Goal: Task Accomplishment & Management: Manage account settings

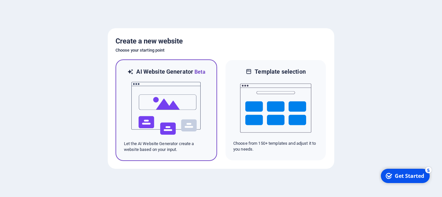
click at [158, 105] on img at bounding box center [166, 108] width 71 height 65
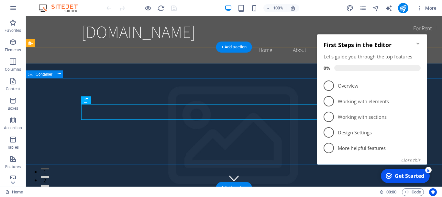
click at [329, 88] on span "1" at bounding box center [329, 85] width 10 height 10
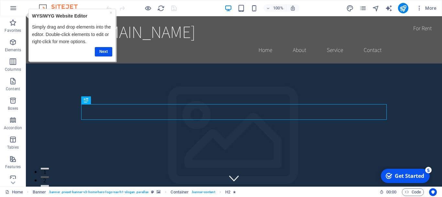
click at [406, 175] on div "Get Started" at bounding box center [409, 175] width 29 height 7
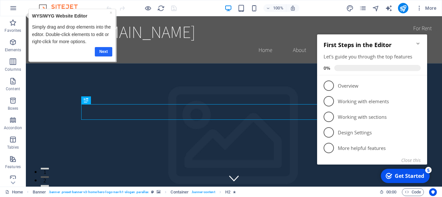
click at [106, 49] on link "Next" at bounding box center [103, 51] width 17 height 9
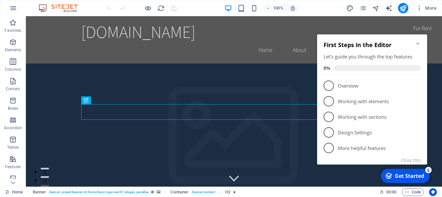
click at [400, 176] on div "Get Started" at bounding box center [409, 175] width 29 height 7
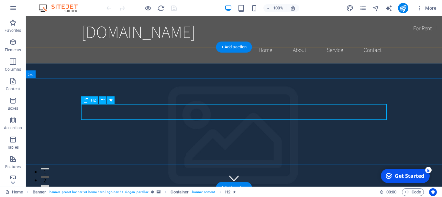
click at [0, 0] on icon at bounding box center [0, 0] width 0 height 0
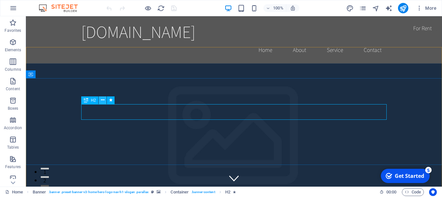
click at [0, 0] on icon at bounding box center [0, 0] width 0 height 0
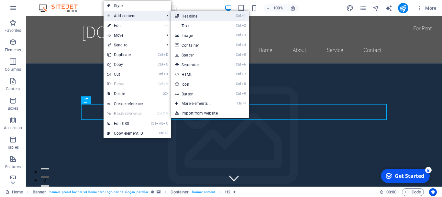
click at [0, 0] on link "Ctrl 1 Headline" at bounding box center [0, 0] width 0 height 0
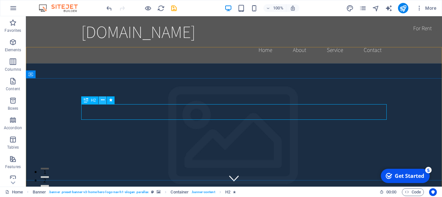
click at [0, 0] on icon at bounding box center [0, 0] width 0 height 0
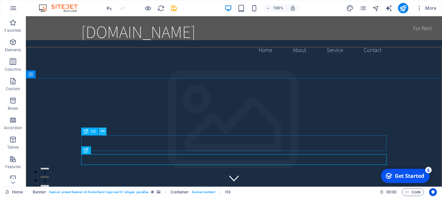
click at [104, 133] on icon at bounding box center [103, 131] width 4 height 7
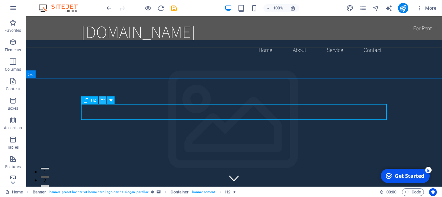
click at [0, 0] on button at bounding box center [0, 0] width 0 height 0
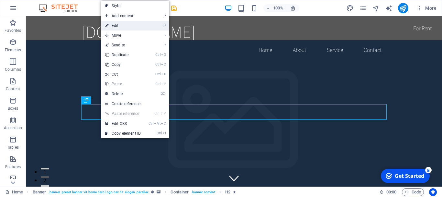
click at [130, 25] on link "⏎ Edit" at bounding box center [122, 26] width 43 height 10
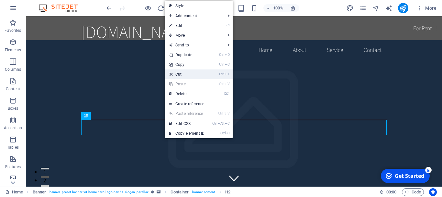
click at [187, 74] on link "Ctrl X Cut" at bounding box center [186, 74] width 43 height 10
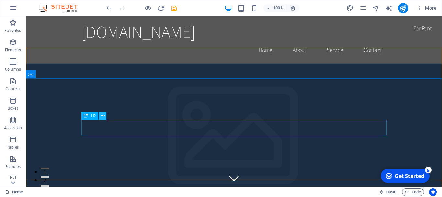
click at [103, 117] on icon at bounding box center [103, 115] width 4 height 7
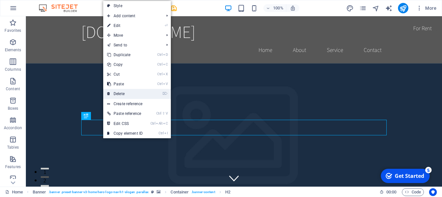
click at [123, 93] on link "⌦ Delete" at bounding box center [124, 94] width 43 height 10
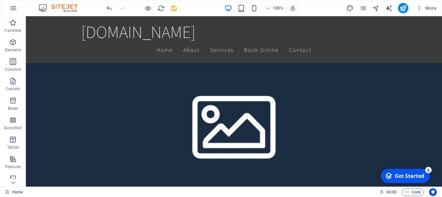
scroll to position [349, 0]
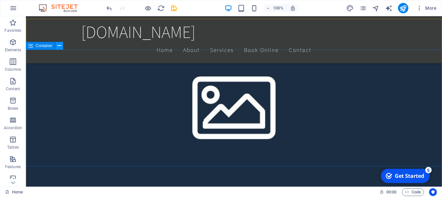
click at [61, 46] on icon at bounding box center [60, 45] width 4 height 7
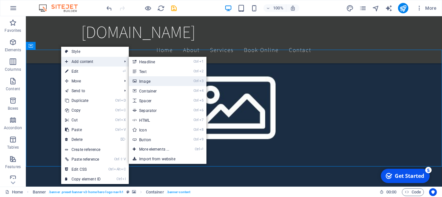
click at [153, 82] on link "Ctrl 3 Image" at bounding box center [155, 81] width 53 height 10
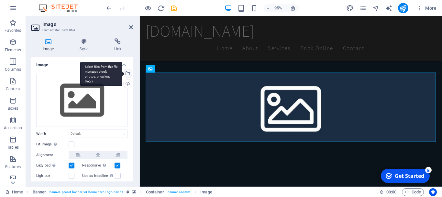
click at [128, 73] on div "Select files from the file manager, stock photos, or upload file(s)" at bounding box center [127, 74] width 10 height 10
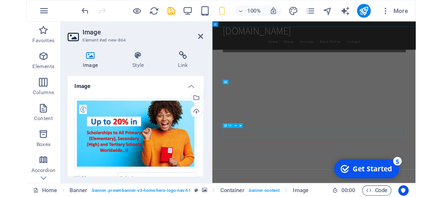
scroll to position [373, 0]
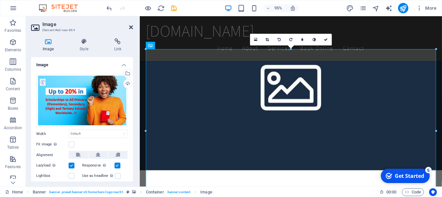
click at [132, 27] on icon at bounding box center [131, 27] width 4 height 5
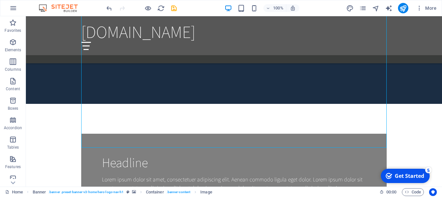
scroll to position [452, 0]
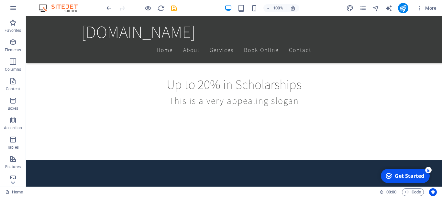
scroll to position [177, 0]
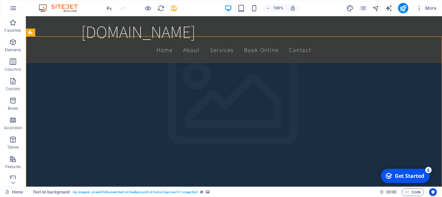
scroll to position [157, 0]
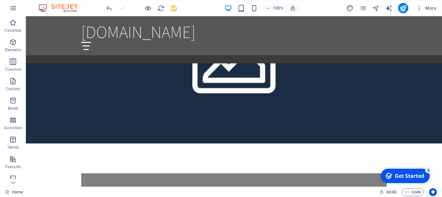
scroll to position [373, 0]
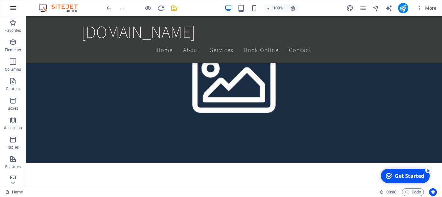
click at [0, 0] on icon "button" at bounding box center [0, 0] width 0 height 0
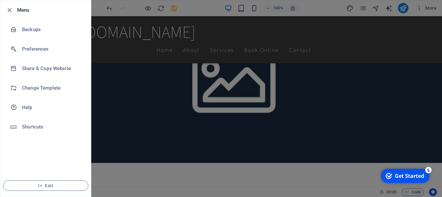
click at [159, 49] on div at bounding box center [221, 98] width 442 height 197
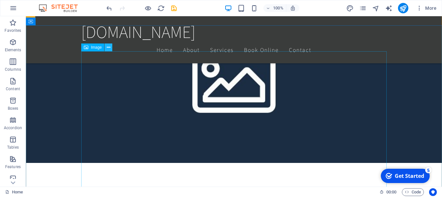
click at [108, 47] on icon at bounding box center [109, 47] width 4 height 7
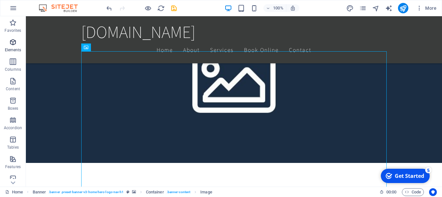
click at [13, 46] on span "Elements" at bounding box center [13, 46] width 26 height 16
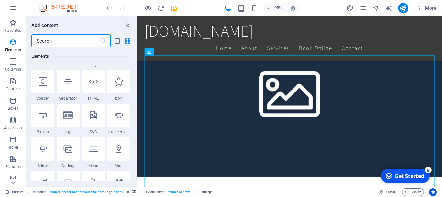
scroll to position [115, 0]
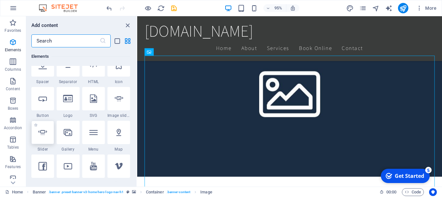
click at [44, 133] on icon at bounding box center [43, 132] width 8 height 8
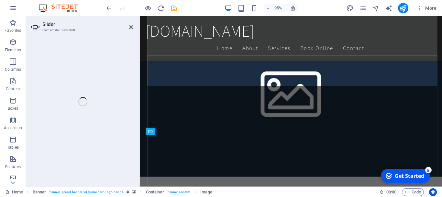
select select "ms"
select select "s"
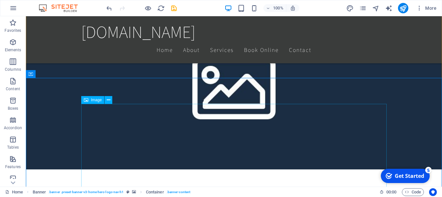
click at [111, 101] on button at bounding box center [109, 100] width 8 height 8
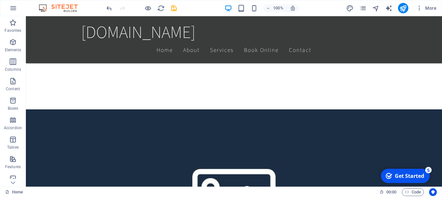
scroll to position [276, 0]
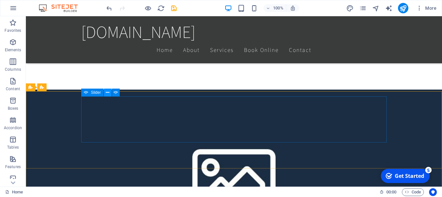
click at [109, 93] on icon at bounding box center [108, 92] width 4 height 7
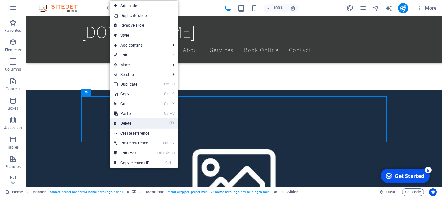
click at [129, 123] on link "⌦ Delete" at bounding box center [131, 123] width 43 height 10
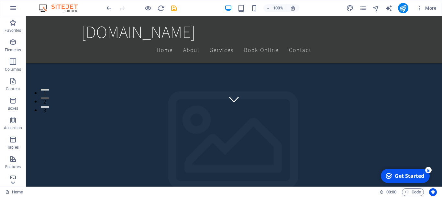
scroll to position [0, 0]
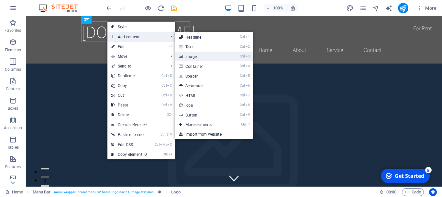
click at [200, 56] on link "Ctrl 3 Image" at bounding box center [201, 57] width 53 height 10
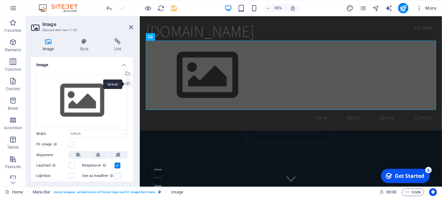
click at [128, 84] on div "Upload" at bounding box center [127, 84] width 10 height 10
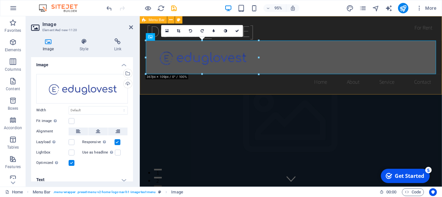
click at [300, 30] on div "eduglovest.com Home About Service Contact" at bounding box center [299, 57] width 318 height 82
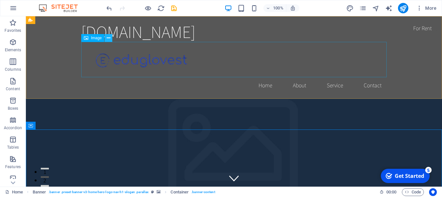
click at [108, 38] on icon at bounding box center [109, 38] width 4 height 7
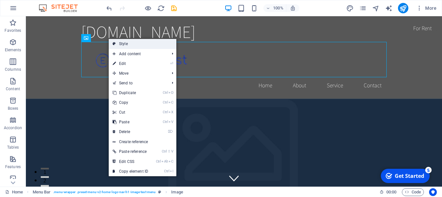
click at [132, 43] on link "Style" at bounding box center [143, 44] width 68 height 10
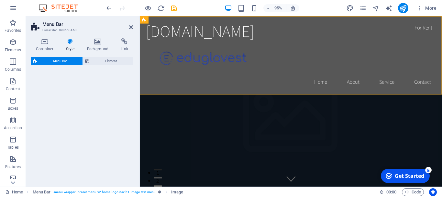
select select "rem"
select select "preset-menu-v2-home-logo-nav-h1-image-text-menu"
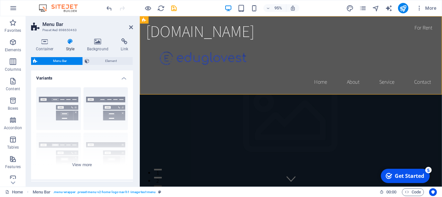
click at [71, 44] on icon at bounding box center [70, 41] width 18 height 6
click at [70, 43] on icon at bounding box center [70, 41] width 18 height 6
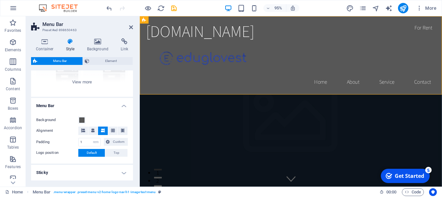
scroll to position [86, 0]
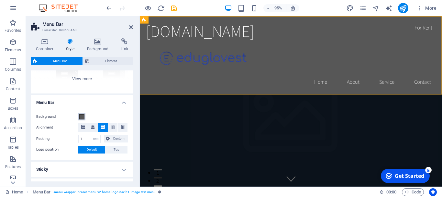
click at [82, 117] on span at bounding box center [81, 116] width 5 height 5
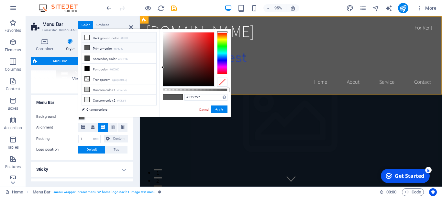
click at [88, 38] on icon at bounding box center [87, 37] width 5 height 5
type input "#ffffff"
click at [218, 109] on button "Apply" at bounding box center [220, 109] width 16 height 8
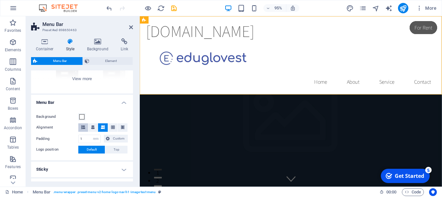
click at [84, 127] on icon at bounding box center [83, 127] width 4 height 4
click at [105, 127] on button at bounding box center [103, 127] width 10 height 8
click at [132, 27] on icon at bounding box center [131, 27] width 4 height 5
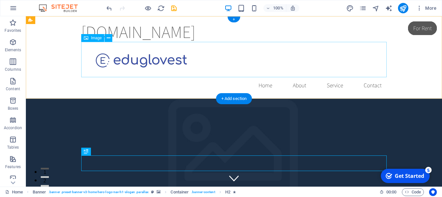
click at [126, 61] on figure at bounding box center [234, 59] width 306 height 35
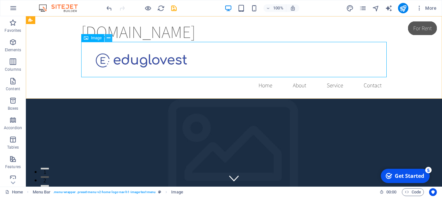
click at [110, 38] on icon at bounding box center [109, 38] width 4 height 7
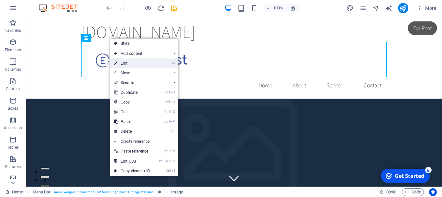
click at [129, 63] on link "⏎ Edit" at bounding box center [131, 63] width 43 height 10
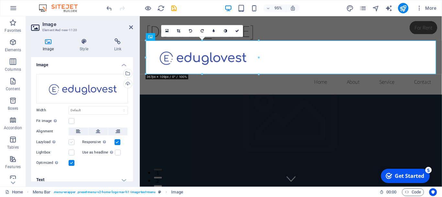
click at [71, 142] on label at bounding box center [72, 142] width 6 height 6
click at [0, 0] on input "Lazyload Loading images after the page loads improves page speed." at bounding box center [0, 0] width 0 height 0
click at [71, 121] on label at bounding box center [72, 121] width 6 height 6
click at [0, 0] on input "Fit image Automatically fit image to a fixed width and height" at bounding box center [0, 0] width 0 height 0
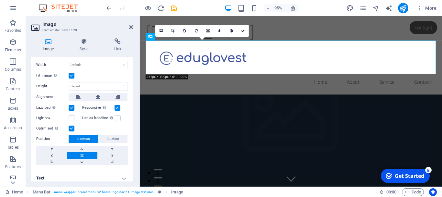
scroll to position [48, 0]
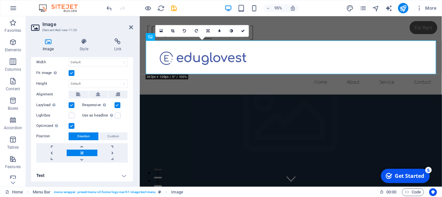
click at [81, 153] on link at bounding box center [82, 152] width 30 height 6
click at [206, 30] on link at bounding box center [208, 31] width 12 height 12
click at [208, 42] on icon at bounding box center [208, 43] width 4 height 4
click at [205, 30] on link at bounding box center [208, 31] width 12 height 12
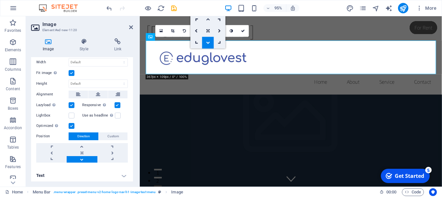
click at [208, 17] on icon at bounding box center [208, 19] width 4 height 4
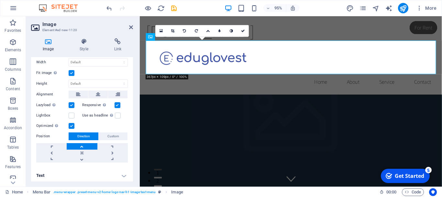
click at [91, 134] on button "Direction" at bounding box center [84, 136] width 30 height 8
click at [209, 32] on icon at bounding box center [208, 31] width 4 height 4
click at [207, 33] on link at bounding box center [208, 31] width 12 height 12
click at [131, 29] on icon at bounding box center [131, 27] width 4 height 5
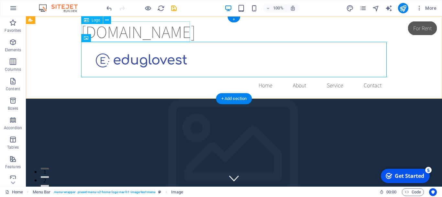
click at [186, 36] on div "[DOMAIN_NAME]" at bounding box center [234, 31] width 306 height 20
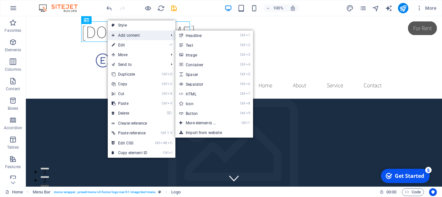
click at [132, 34] on span "Add content" at bounding box center [137, 35] width 58 height 10
click at [196, 53] on link "Ctrl 3 Image" at bounding box center [202, 55] width 53 height 10
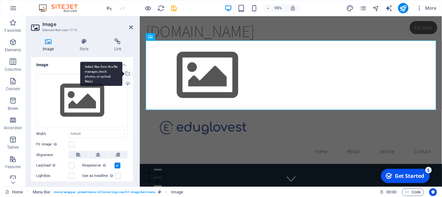
click at [127, 74] on div "Select files from the file manager, stock photos, or upload file(s)" at bounding box center [127, 74] width 10 height 10
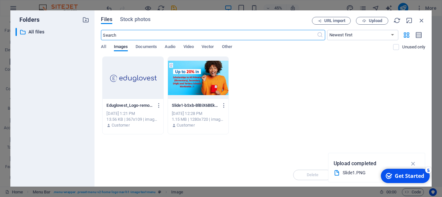
click at [134, 78] on div at bounding box center [133, 78] width 61 height 42
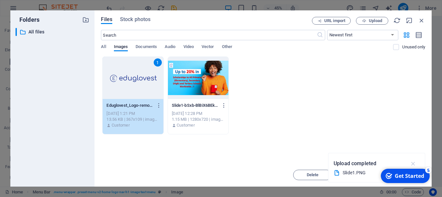
click at [414, 163] on icon "button" at bounding box center [413, 163] width 7 height 7
click at [405, 176] on div "Get Started" at bounding box center [409, 175] width 29 height 7
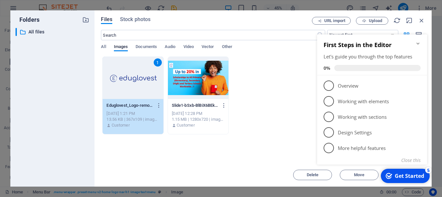
click at [419, 44] on icon "Minimize checklist" at bounding box center [418, 43] width 3 height 2
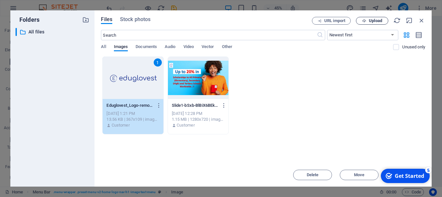
click at [372, 21] on span "Upload" at bounding box center [375, 21] width 13 height 4
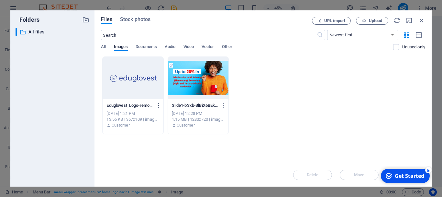
click at [158, 105] on icon "button" at bounding box center [159, 105] width 6 height 6
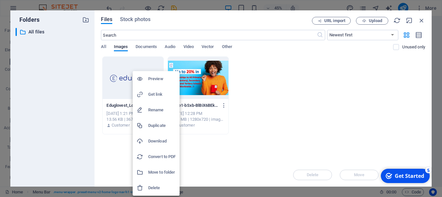
click at [213, 167] on div at bounding box center [221, 98] width 442 height 197
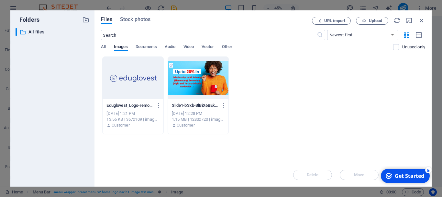
click at [121, 88] on div at bounding box center [133, 78] width 61 height 42
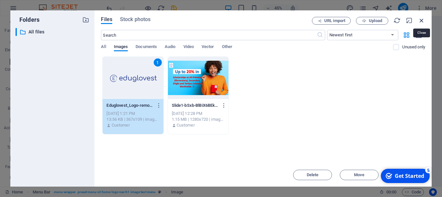
click at [423, 19] on icon "button" at bounding box center [422, 20] width 7 height 7
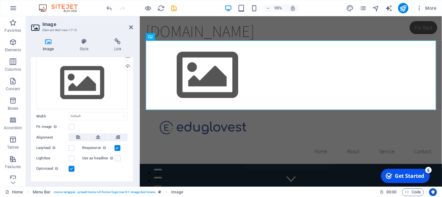
scroll to position [29, 0]
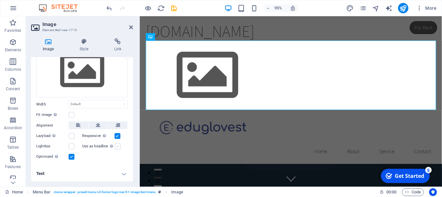
click at [119, 144] on label at bounding box center [118, 146] width 6 height 6
click at [0, 0] on input "Use as headline The image will be wrapped in an H1 headline tag. Useful for giv…" at bounding box center [0, 0] width 0 height 0
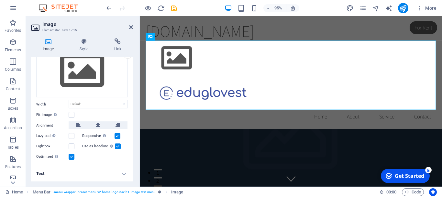
click at [117, 146] on label at bounding box center [118, 146] width 6 height 6
click at [0, 0] on input "Use as headline The image will be wrapped in an H1 headline tag. Useful for giv…" at bounding box center [0, 0] width 0 height 0
click at [131, 27] on icon at bounding box center [131, 27] width 4 height 5
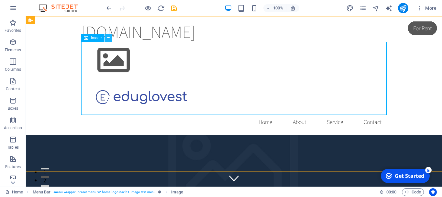
click at [108, 39] on icon at bounding box center [109, 38] width 4 height 7
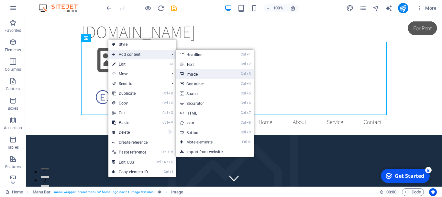
click at [196, 76] on link "Ctrl 3 Image" at bounding box center [202, 74] width 53 height 10
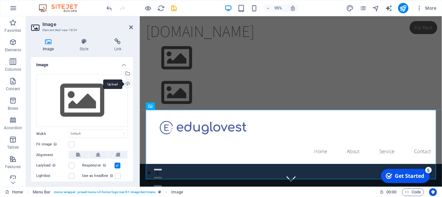
click at [128, 84] on div "Upload" at bounding box center [127, 84] width 10 height 10
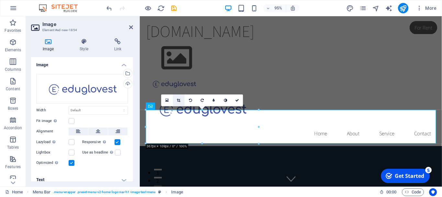
click at [179, 101] on icon at bounding box center [179, 100] width 4 height 4
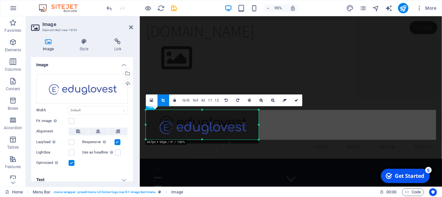
drag, startPoint x: 203, startPoint y: 143, endPoint x: 203, endPoint y: 138, distance: 4.2
click at [203, 138] on div "180 170 160 150 140 130 120 110 100 90 80 70 60 50 40 30 20 10 0 -10 -20 -30 -4…" at bounding box center [202, 124] width 113 height 29
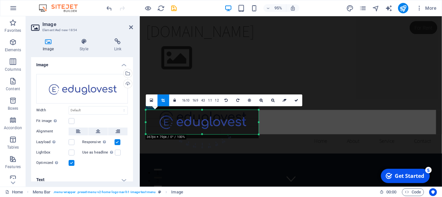
drag, startPoint x: 202, startPoint y: 109, endPoint x: 202, endPoint y: 115, distance: 5.5
click at [202, 115] on div "180 170 160 150 140 130 120 110 100 90 80 70 60 50 40 30 20 10 0 -10 -20 -30 -4…" at bounding box center [202, 122] width 113 height 24
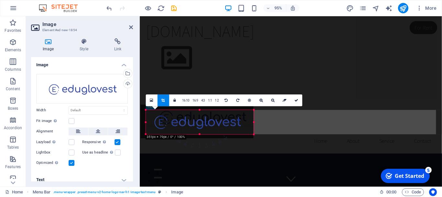
drag, startPoint x: 146, startPoint y: 123, endPoint x: 151, endPoint y: 123, distance: 5.5
click at [151, 123] on div "180 170 160 150 140 130 120 110 100 90 80 70 60 50 40 30 20 10 0 -10 -20 -30 -4…" at bounding box center [200, 122] width 108 height 24
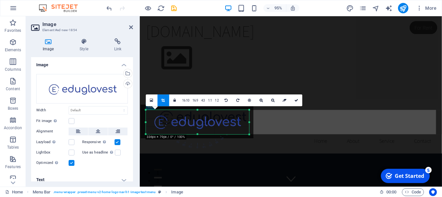
drag, startPoint x: 254, startPoint y: 122, endPoint x: 251, endPoint y: 122, distance: 3.3
click at [249, 122] on div "180 170 160 150 140 130 120 110 100 90 80 70 60 50 40 30 20 10 0 -10 -20 -30 -4…" at bounding box center [197, 122] width 103 height 24
click at [145, 122] on div at bounding box center [146, 122] width 2 height 24
click at [296, 100] on icon at bounding box center [297, 100] width 4 height 4
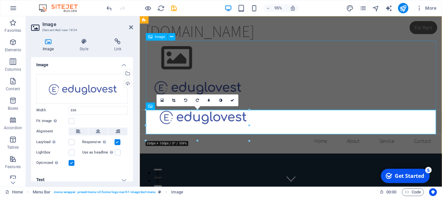
type input "336"
select select "px"
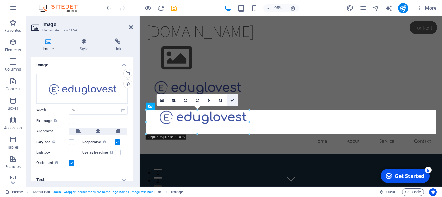
click at [233, 98] on link at bounding box center [233, 101] width 12 height 12
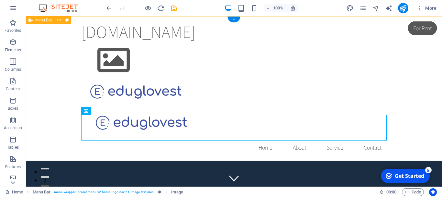
click at [404, 87] on div "eduglovest.com Home About Service Contact" at bounding box center [234, 88] width 417 height 144
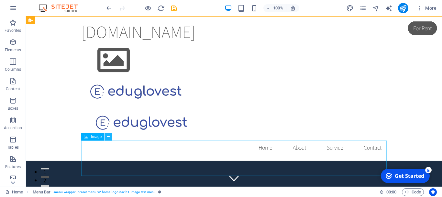
click at [109, 135] on icon at bounding box center [109, 136] width 4 height 7
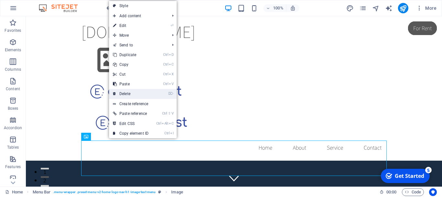
click at [135, 95] on link "⌦ Delete" at bounding box center [130, 94] width 43 height 10
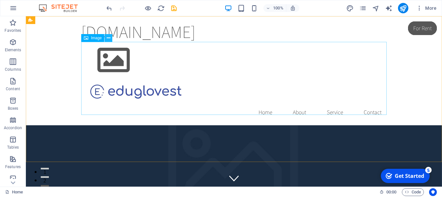
click at [111, 39] on button at bounding box center [109, 38] width 8 height 8
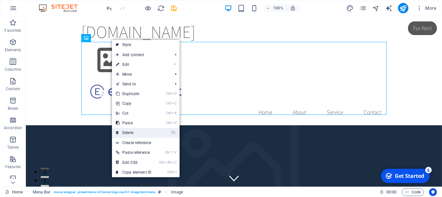
click at [133, 132] on link "⌦ Delete" at bounding box center [133, 133] width 43 height 10
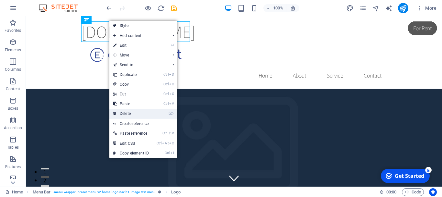
click at [129, 114] on link "⌦ Delete" at bounding box center [130, 114] width 43 height 10
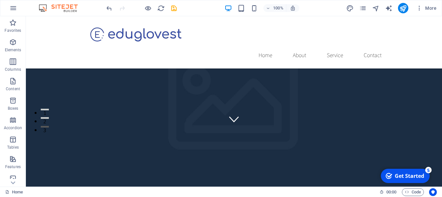
scroll to position [0, 0]
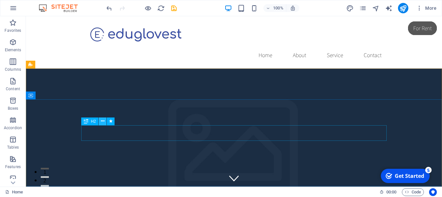
click at [0, 0] on icon at bounding box center [0, 0] width 0 height 0
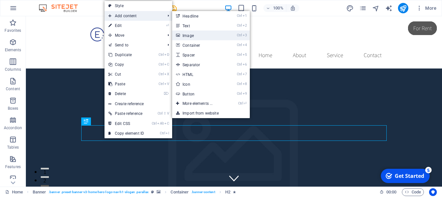
click at [191, 35] on link "Ctrl 3 Image" at bounding box center [198, 35] width 53 height 10
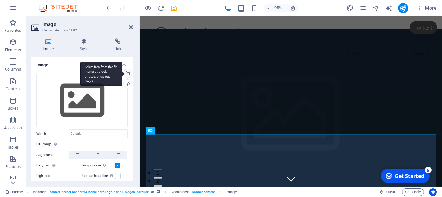
click at [127, 74] on div "Select files from the file manager, stock photos, or upload file(s)" at bounding box center [127, 74] width 10 height 10
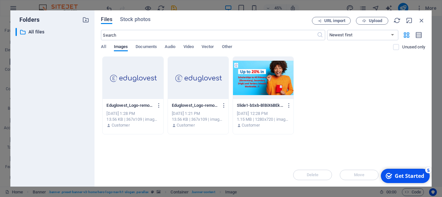
click at [247, 86] on div at bounding box center [263, 78] width 61 height 42
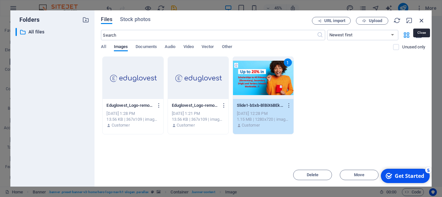
click at [421, 19] on icon "button" at bounding box center [422, 20] width 7 height 7
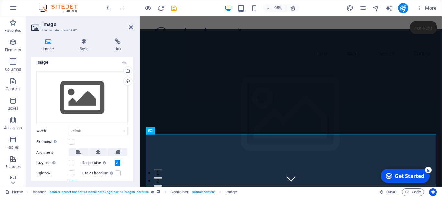
scroll to position [1, 0]
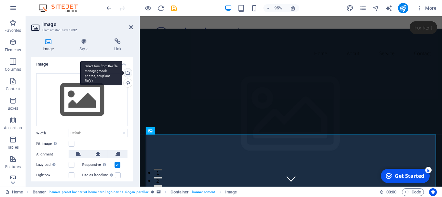
click at [122, 72] on div "Select files from the file manager, stock photos, or upload file(s)" at bounding box center [101, 73] width 42 height 24
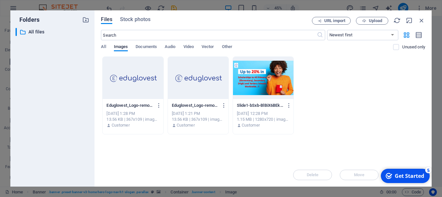
click at [263, 72] on div at bounding box center [263, 78] width 61 height 42
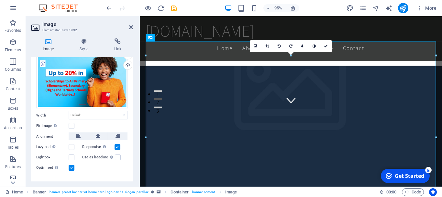
scroll to position [19, 0]
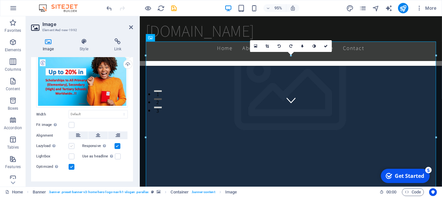
click at [70, 146] on label at bounding box center [72, 146] width 6 height 6
click at [0, 0] on input "Lazyload Loading images after the page loads improves page speed." at bounding box center [0, 0] width 0 height 0
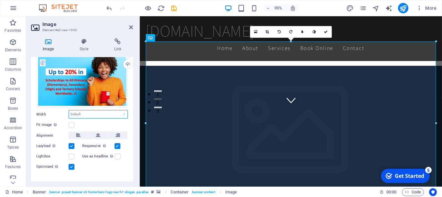
click at [123, 115] on select "Default auto px rem % em vh vw" at bounding box center [98, 114] width 59 height 8
click option "auto" at bounding box center [0, 0] width 0 height 0
click at [69, 110] on select "Default auto px rem % em vh vw" at bounding box center [98, 114] width 59 height 8
click option "Default" at bounding box center [0, 0] width 0 height 0
select select "DISABLED_OPTION_VALUE"
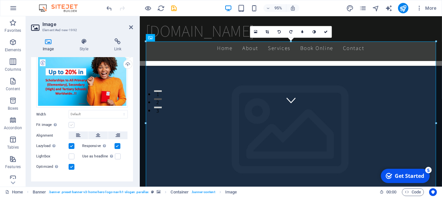
click at [71, 126] on label at bounding box center [72, 125] width 6 height 6
click at [0, 0] on input "Fit image Automatically fit image to a fixed width and height" at bounding box center [0, 0] width 0 height 0
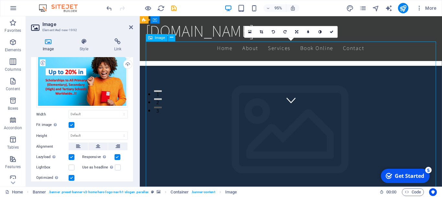
drag, startPoint x: 255, startPoint y: 128, endPoint x: 257, endPoint y: 134, distance: 6.7
click at [171, 39] on icon at bounding box center [171, 37] width 3 height 6
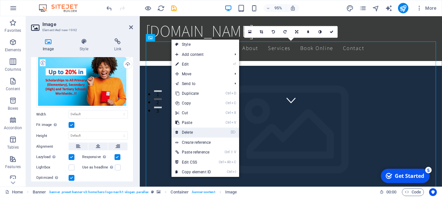
click at [193, 130] on link "⌦ Delete" at bounding box center [193, 132] width 43 height 10
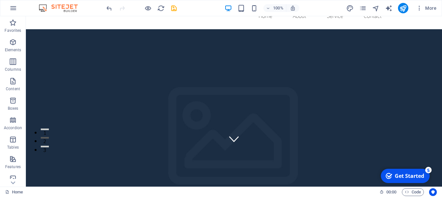
scroll to position [20, 0]
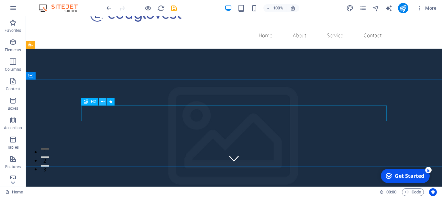
click at [0, 0] on icon at bounding box center [0, 0] width 0 height 0
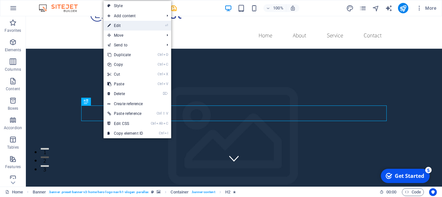
click at [133, 25] on link "⏎ Edit" at bounding box center [125, 26] width 43 height 10
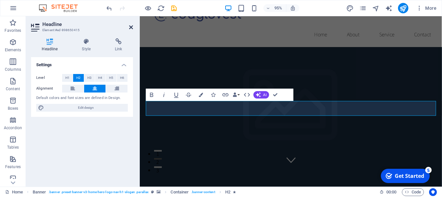
click at [133, 28] on icon at bounding box center [131, 27] width 4 height 5
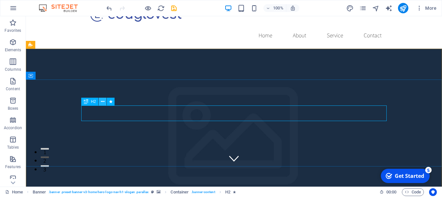
click at [0, 0] on icon at bounding box center [0, 0] width 0 height 0
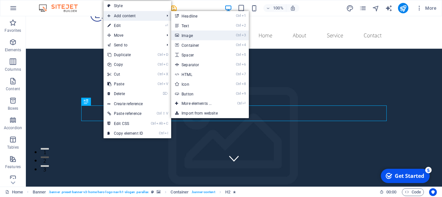
click at [194, 33] on link "Ctrl 3 Image" at bounding box center [197, 35] width 53 height 10
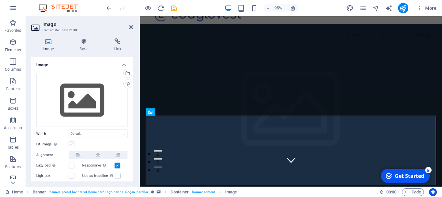
click at [74, 144] on label at bounding box center [72, 144] width 6 height 6
click at [0, 0] on input "Fit image Automatically fit image to a fixed width and height" at bounding box center [0, 0] width 0 height 0
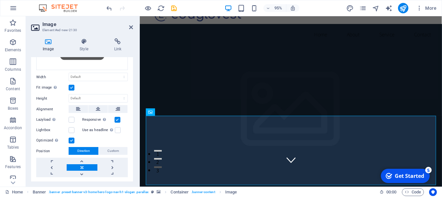
scroll to position [56, 0]
click at [119, 129] on label at bounding box center [118, 130] width 6 height 6
click at [0, 0] on input "Use as headline The image will be wrapped in an H1 headline tag. Useful for giv…" at bounding box center [0, 0] width 0 height 0
click at [71, 122] on label at bounding box center [72, 120] width 6 height 6
click at [0, 0] on input "Lazyload Loading images after the page loads improves page speed." at bounding box center [0, 0] width 0 height 0
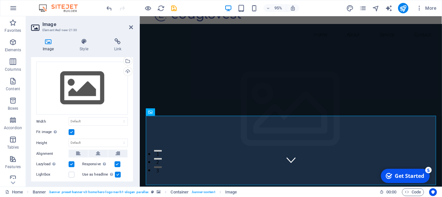
scroll to position [12, 0]
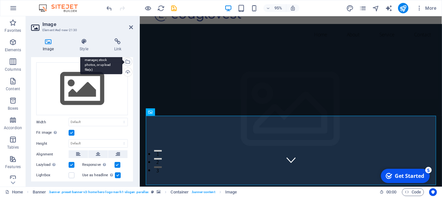
click at [129, 61] on div "Select files from the file manager, stock photos, or upload file(s)" at bounding box center [127, 62] width 10 height 10
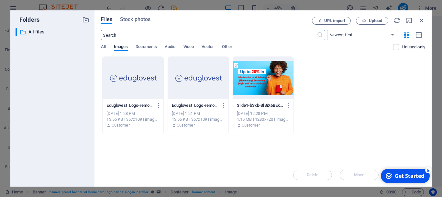
click at [267, 82] on div at bounding box center [263, 78] width 61 height 42
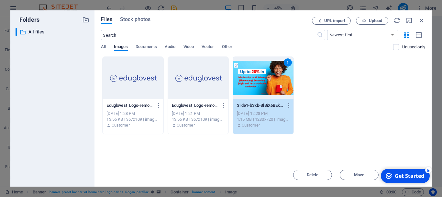
click at [267, 82] on div "1" at bounding box center [263, 78] width 61 height 42
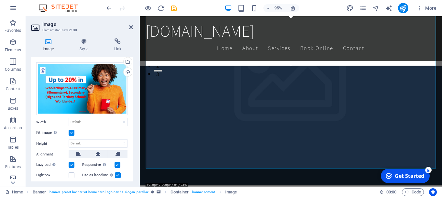
scroll to position [62, 0]
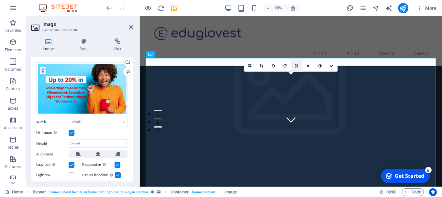
click at [296, 66] on icon at bounding box center [296, 66] width 3 height 4
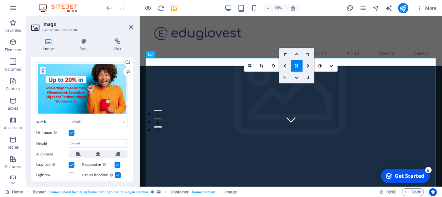
click at [296, 66] on icon at bounding box center [296, 66] width 3 height 4
click at [296, 76] on icon at bounding box center [297, 77] width 4 height 4
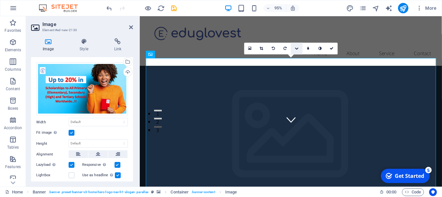
click at [298, 48] on icon at bounding box center [297, 49] width 4 height 4
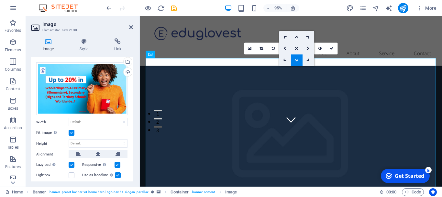
click at [299, 59] on link at bounding box center [297, 60] width 12 height 12
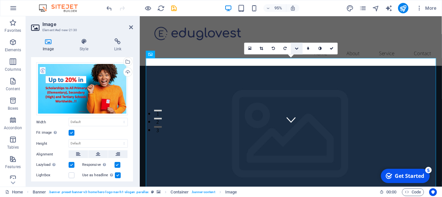
click at [298, 48] on icon at bounding box center [297, 49] width 4 height 4
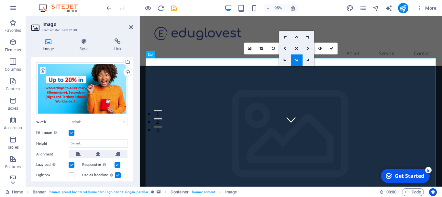
click at [298, 58] on link at bounding box center [297, 60] width 12 height 12
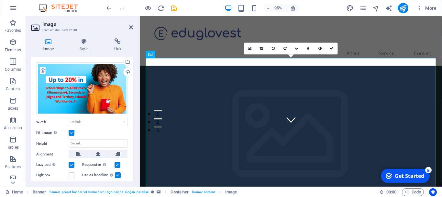
click at [298, 54] on div "16:10 16:9 4:3 1:1 1:2 0" at bounding box center [292, 49] width 94 height 12
click at [171, 56] on icon at bounding box center [171, 54] width 3 height 6
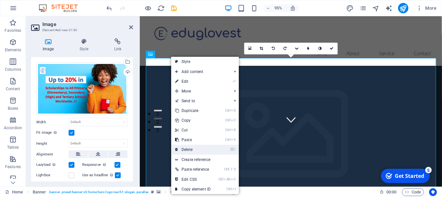
click at [187, 150] on link "⌦ Delete" at bounding box center [192, 149] width 43 height 10
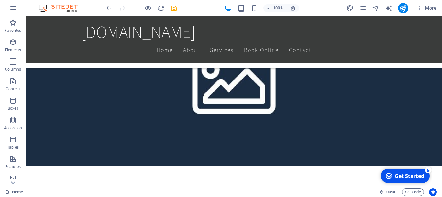
scroll to position [314, 0]
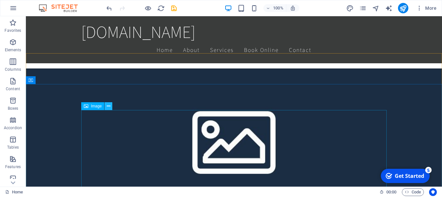
click at [108, 105] on icon at bounding box center [109, 106] width 4 height 7
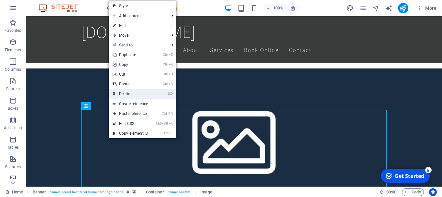
click at [131, 95] on link "⌦ Delete" at bounding box center [130, 94] width 43 height 10
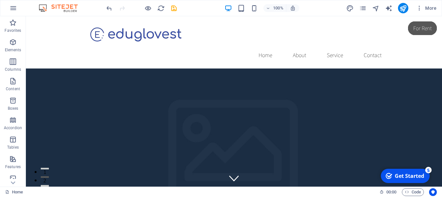
scroll to position [39, 0]
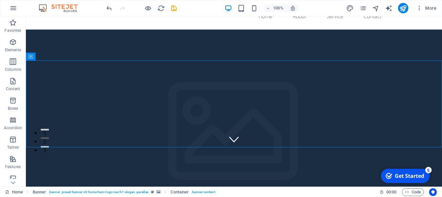
scroll to position [0, 0]
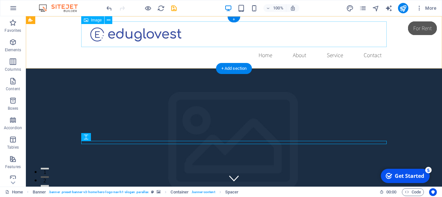
click at [146, 38] on figure at bounding box center [234, 34] width 306 height 26
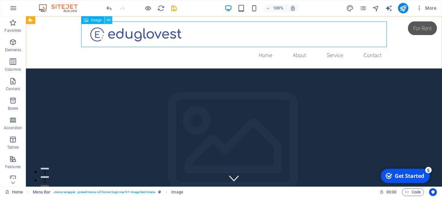
click at [109, 19] on icon at bounding box center [109, 20] width 4 height 7
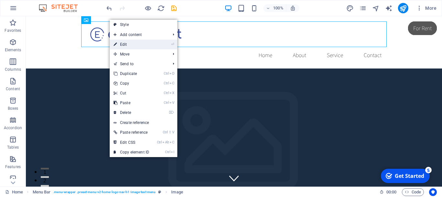
click at [137, 42] on link "⏎ Edit" at bounding box center [131, 45] width 43 height 10
select select "px"
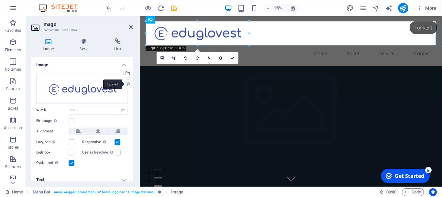
click at [127, 83] on div "Upload" at bounding box center [127, 84] width 10 height 10
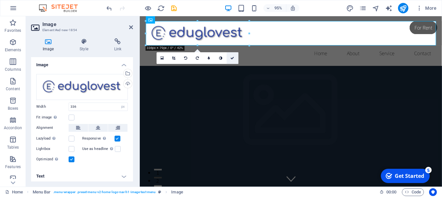
click at [235, 58] on link at bounding box center [233, 58] width 12 height 12
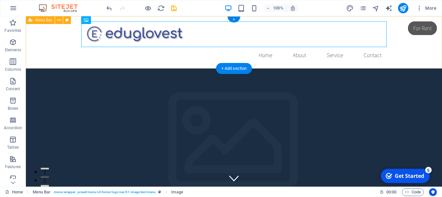
click at [422, 42] on div "Home About Service Contact" at bounding box center [234, 42] width 417 height 52
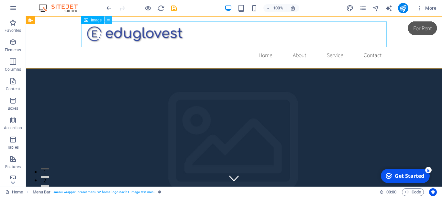
click at [109, 20] on icon at bounding box center [109, 20] width 4 height 7
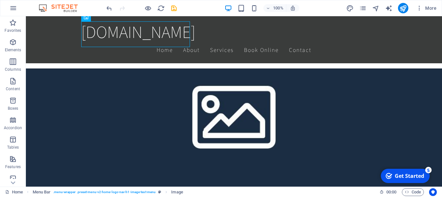
scroll to position [350, 0]
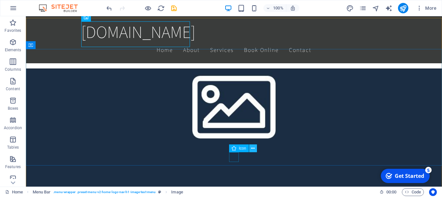
click at [252, 147] on icon at bounding box center [253, 148] width 4 height 7
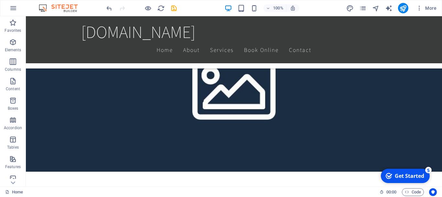
scroll to position [349, 0]
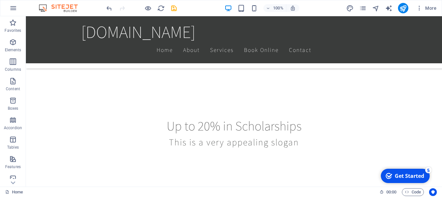
scroll to position [175, 0]
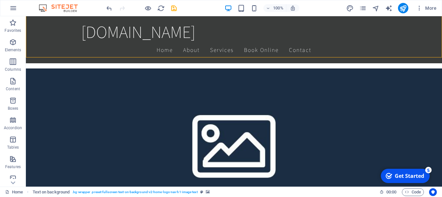
scroll to position [349, 0]
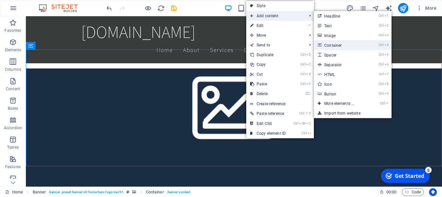
click at [331, 46] on link "Ctrl 4 Container" at bounding box center [340, 45] width 53 height 10
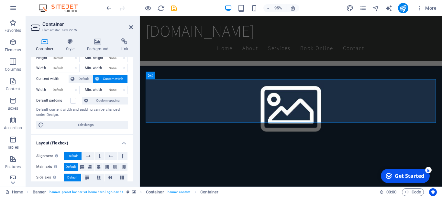
scroll to position [0, 0]
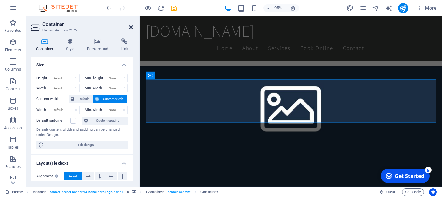
click at [132, 28] on icon at bounding box center [131, 27] width 4 height 5
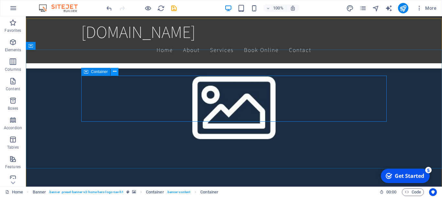
click at [115, 70] on icon at bounding box center [115, 71] width 4 height 7
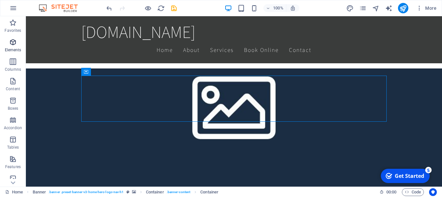
click at [14, 45] on icon "button" at bounding box center [13, 42] width 8 height 8
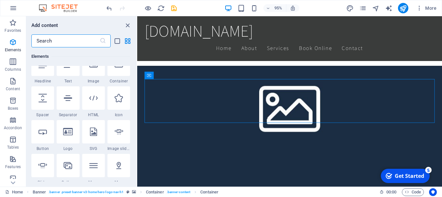
scroll to position [99, 0]
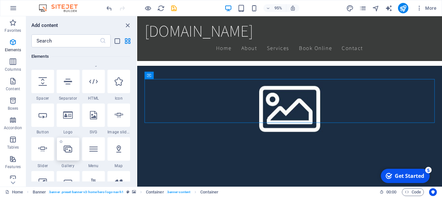
click at [69, 149] on icon at bounding box center [68, 148] width 8 height 8
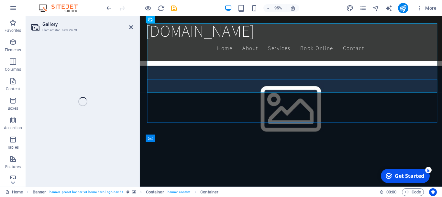
select select "4"
select select "%"
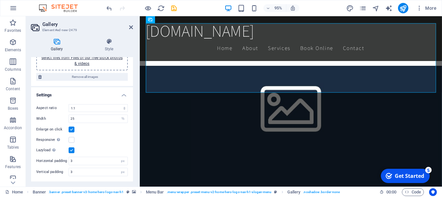
scroll to position [0, 0]
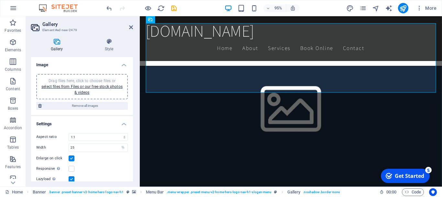
click at [60, 43] on icon at bounding box center [57, 41] width 52 height 6
click at [56, 43] on icon at bounding box center [57, 41] width 52 height 6
click at [131, 27] on icon at bounding box center [131, 27] width 4 height 5
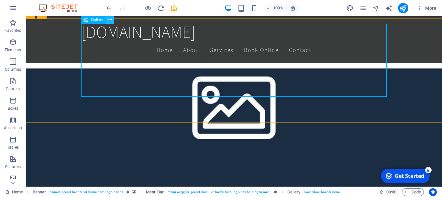
click at [110, 19] on icon at bounding box center [111, 20] width 4 height 7
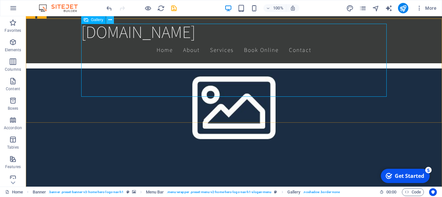
click at [109, 18] on icon at bounding box center [111, 20] width 4 height 7
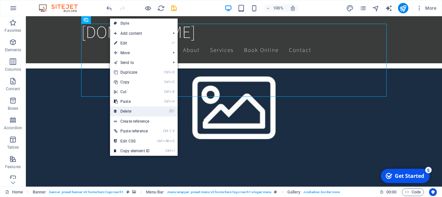
click at [134, 110] on link "⌦ Delete" at bounding box center [131, 111] width 43 height 10
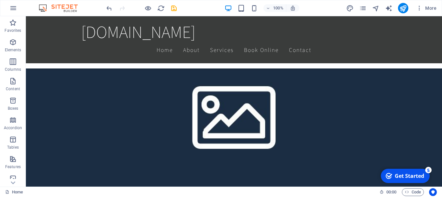
scroll to position [310, 0]
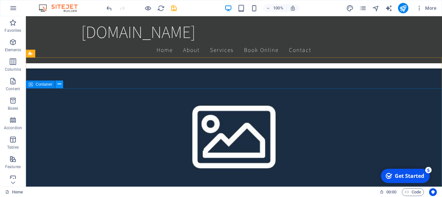
click at [59, 84] on icon at bounding box center [60, 84] width 4 height 7
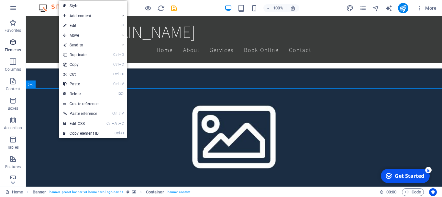
click at [12, 46] on icon "button" at bounding box center [13, 42] width 8 height 8
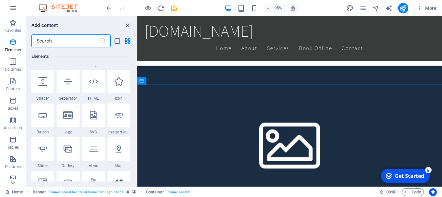
scroll to position [132, 0]
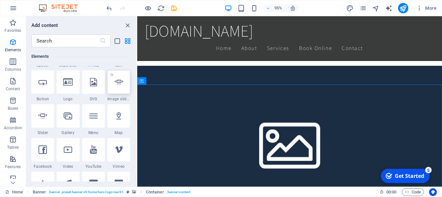
drag, startPoint x: 120, startPoint y: 86, endPoint x: 44, endPoint y: 138, distance: 91.5
click at [120, 86] on div at bounding box center [119, 81] width 23 height 23
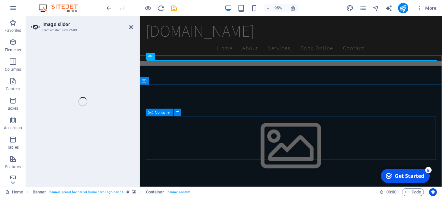
select select "ms"
select select "s"
select select "progressive"
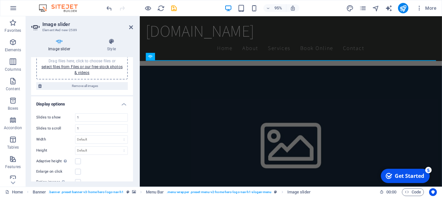
scroll to position [20, 0]
click at [114, 116] on input "1" at bounding box center [101, 117] width 52 height 8
type input "8"
click at [102, 130] on input "1" at bounding box center [101, 128] width 52 height 8
type input "8"
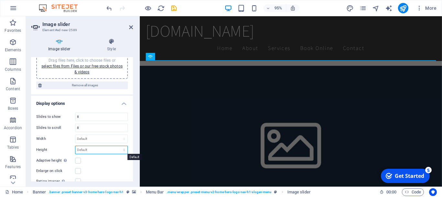
click at [125, 148] on select "Default px rem em vw vh" at bounding box center [101, 150] width 52 height 8
click at [64, 160] on div "Automatically adjust the height for single slide horizontal sliders" at bounding box center [65, 160] width 6 height 8
click at [0, 0] on input "Adaptive height Automatically adjust the height for single slide horizontal sli…" at bounding box center [0, 0] width 0 height 0
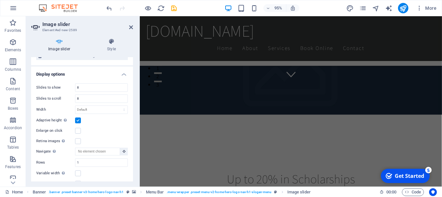
scroll to position [50, 0]
click at [78, 140] on label at bounding box center [78, 140] width 6 height 6
click at [0, 0] on input "Retina images Automatically load retina image and smartphone optimized sizes." at bounding box center [0, 0] width 0 height 0
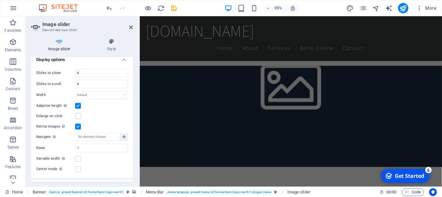
scroll to position [0, 0]
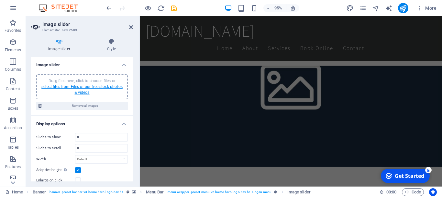
click at [85, 86] on link "select files from Files or our free stock photos & videos" at bounding box center [81, 89] width 81 height 10
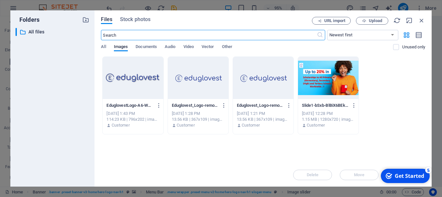
scroll to position [179, 0]
click at [355, 106] on icon "button" at bounding box center [354, 105] width 6 height 6
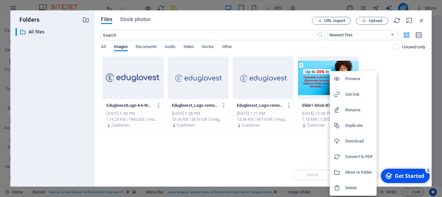
click at [347, 79] on h6 "Preview" at bounding box center [360, 79] width 28 height 8
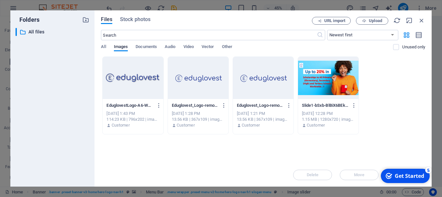
click at [346, 84] on div at bounding box center [328, 78] width 61 height 42
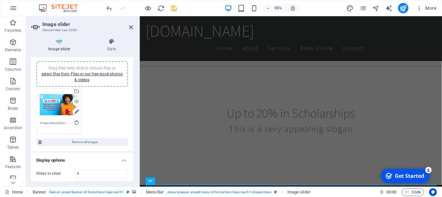
scroll to position [12, 0]
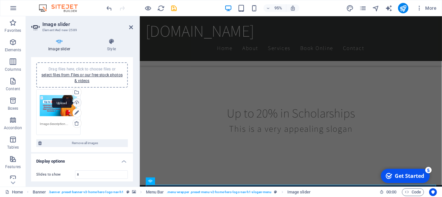
click at [77, 102] on div "Upload" at bounding box center [77, 103] width 10 height 10
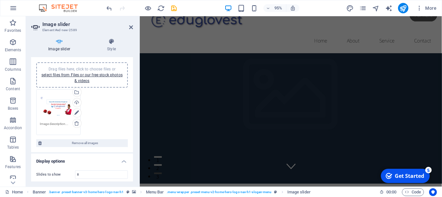
scroll to position [0, 0]
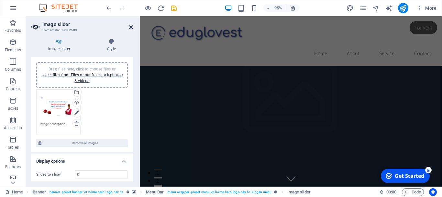
click at [130, 29] on icon at bounding box center [131, 27] width 4 height 5
click at [130, 29] on div "Image slider Element #ed-new-2589 Image slider Style Image slider Drag files he…" at bounding box center [234, 101] width 417 height 170
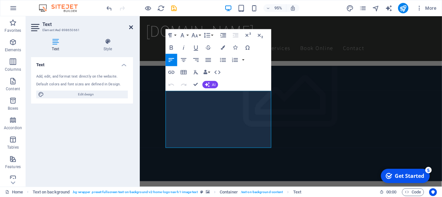
click at [130, 26] on icon at bounding box center [131, 27] width 4 height 5
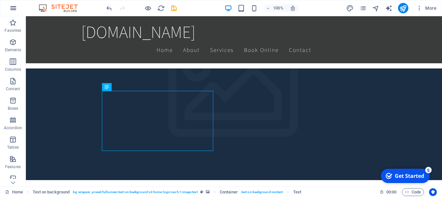
click at [0, 0] on icon "button" at bounding box center [0, 0] width 0 height 0
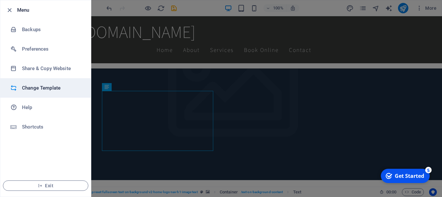
click at [47, 86] on h6 "Change Template" at bounding box center [52, 88] width 60 height 8
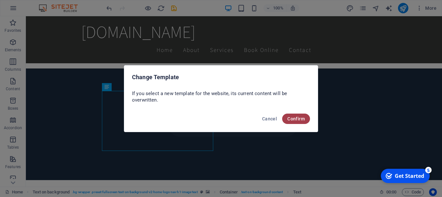
click at [294, 118] on span "Confirm" at bounding box center [296, 118] width 17 height 5
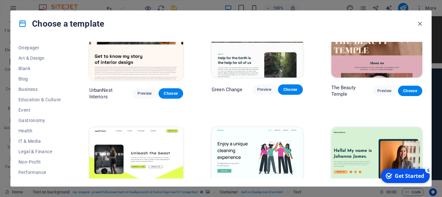
scroll to position [62, 0]
click at [40, 151] on span "Legal & Finance" at bounding box center [39, 150] width 42 height 5
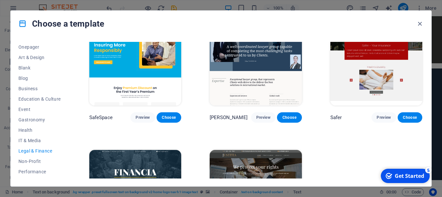
scroll to position [0, 0]
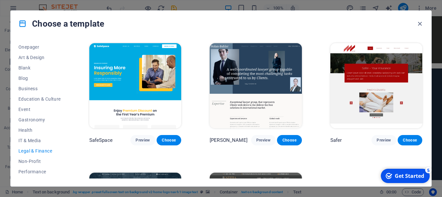
drag, startPoint x: 63, startPoint y: 102, endPoint x: 67, endPoint y: 111, distance: 9.3
click at [67, 111] on div "All Templates My Templates New Trending Landingpage Multipager Onepager Art & D…" at bounding box center [43, 110] width 50 height 136
click at [40, 47] on span "All Templates" at bounding box center [39, 46] width 42 height 5
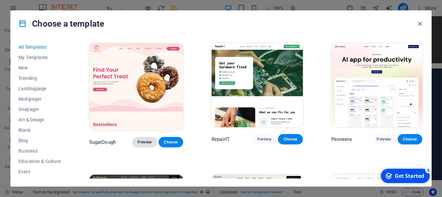
click at [142, 140] on span "Preview" at bounding box center [145, 141] width 14 height 5
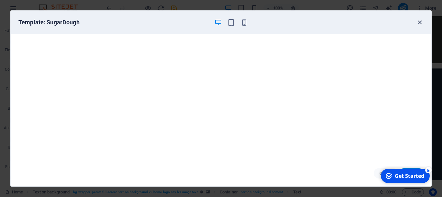
click at [419, 24] on icon "button" at bounding box center [420, 22] width 7 height 7
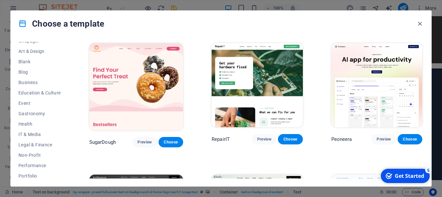
scroll to position [71, 0]
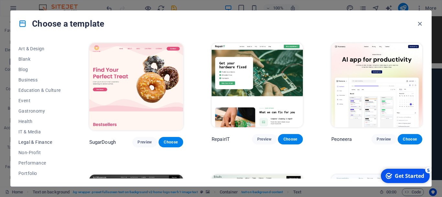
click at [46, 142] on span "Legal & Finance" at bounding box center [39, 141] width 42 height 5
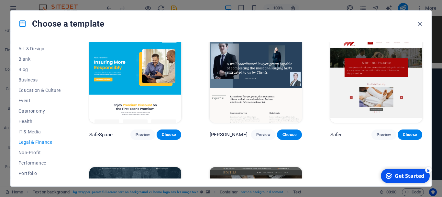
scroll to position [0, 0]
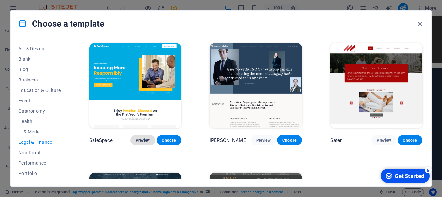
click at [142, 138] on span "Preview" at bounding box center [143, 139] width 14 height 5
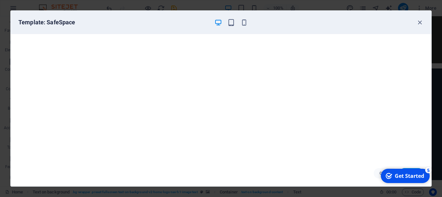
scroll to position [2, 0]
click at [419, 23] on icon "button" at bounding box center [420, 22] width 7 height 7
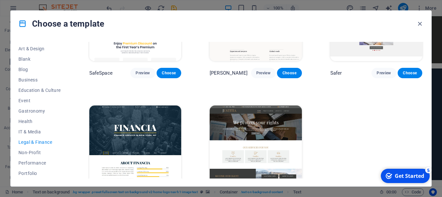
scroll to position [68, 0]
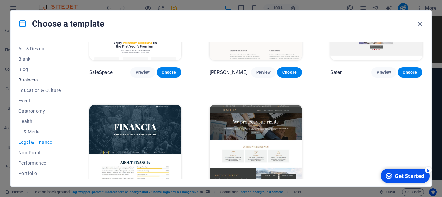
click at [29, 81] on span "Business" at bounding box center [39, 79] width 42 height 5
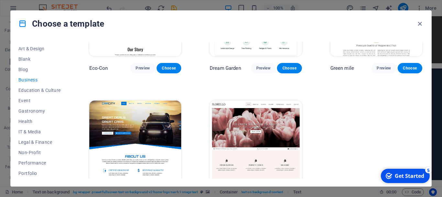
scroll to position [73, 0]
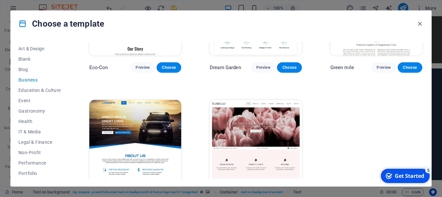
click at [144, 168] on img at bounding box center [135, 142] width 92 height 85
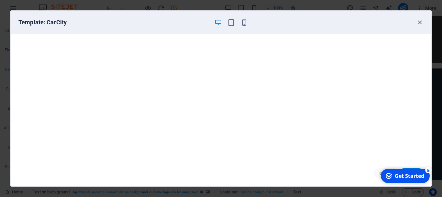
scroll to position [2, 0]
click at [419, 23] on icon "button" at bounding box center [420, 22] width 7 height 7
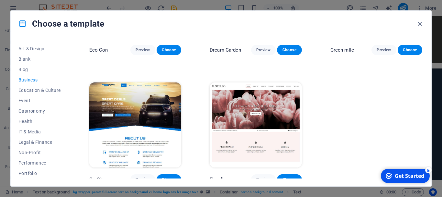
scroll to position [95, 0]
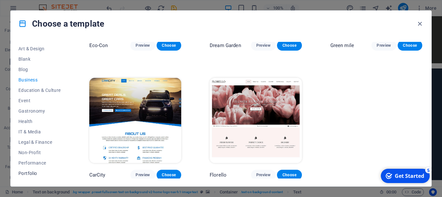
click at [34, 173] on span "Portfolio" at bounding box center [39, 172] width 42 height 5
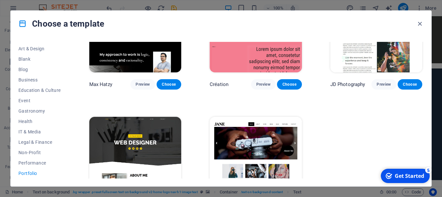
scroll to position [228, 0]
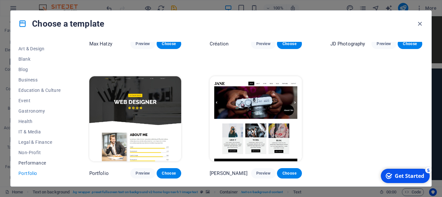
click at [33, 161] on span "Performance" at bounding box center [39, 162] width 42 height 5
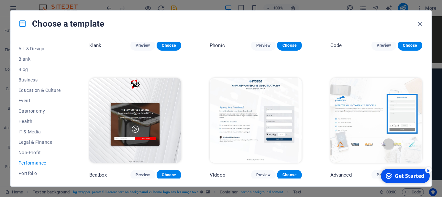
scroll to position [0, 0]
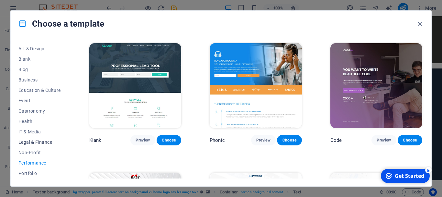
click at [31, 140] on span "Legal & Finance" at bounding box center [39, 141] width 42 height 5
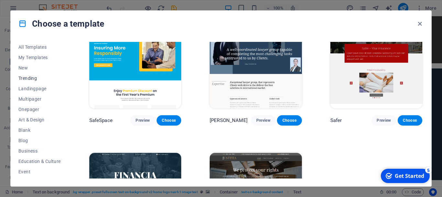
click at [31, 77] on span "Trending" at bounding box center [39, 77] width 42 height 5
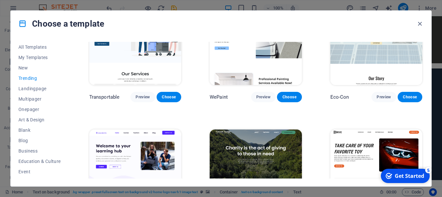
scroll to position [178, 0]
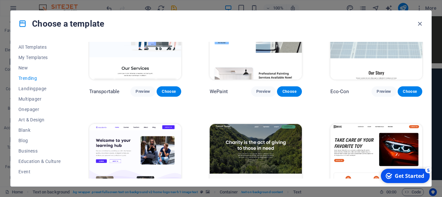
drag, startPoint x: 423, startPoint y: 67, endPoint x: 427, endPoint y: 99, distance: 32.3
click at [427, 99] on div "All Templates My Templates New Trending Landingpage Multipager Onepager Art & D…" at bounding box center [221, 111] width 421 height 149
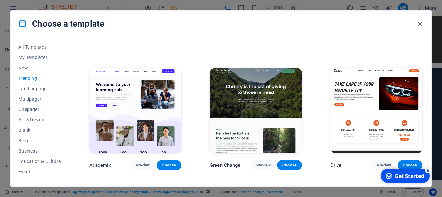
scroll to position [248, 0]
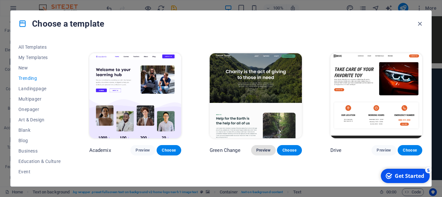
click at [267, 153] on span "Preview" at bounding box center [264, 149] width 14 height 5
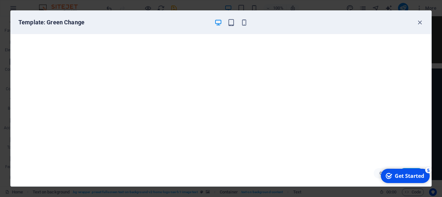
scroll to position [0, 0]
click at [418, 172] on div "Get Started" at bounding box center [409, 175] width 29 height 7
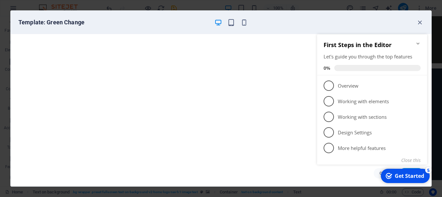
click at [419, 172] on div "Get Started" at bounding box center [409, 175] width 29 height 7
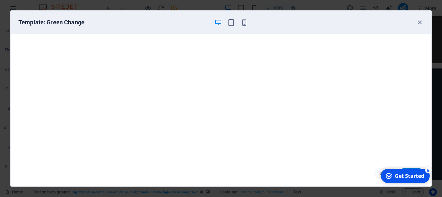
click at [415, 172] on div "checkmark Get Started 5" at bounding box center [405, 175] width 49 height 14
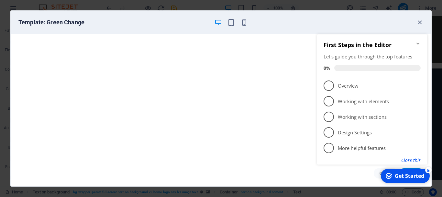
click at [409, 159] on button "Close this" at bounding box center [411, 160] width 19 height 6
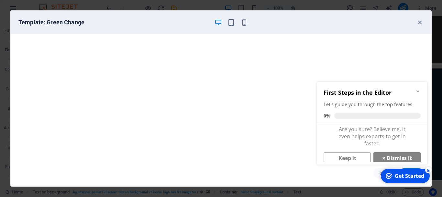
click at [417, 91] on icon "Minimize checklist" at bounding box center [418, 90] width 5 height 5
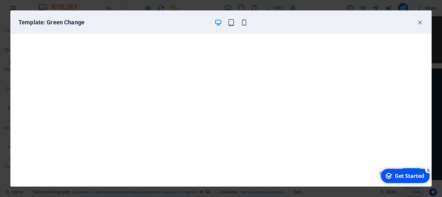
click at [411, 176] on div "Get Started" at bounding box center [409, 175] width 29 height 7
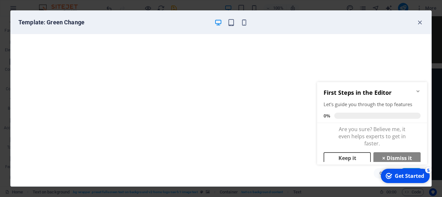
click at [359, 158] on link "Keep it" at bounding box center [347, 158] width 47 height 12
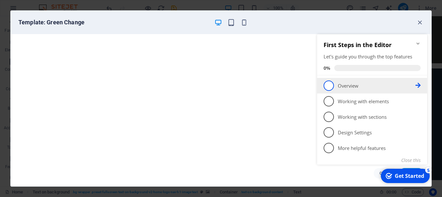
click at [343, 83] on p "Overview - incomplete" at bounding box center [377, 85] width 78 height 7
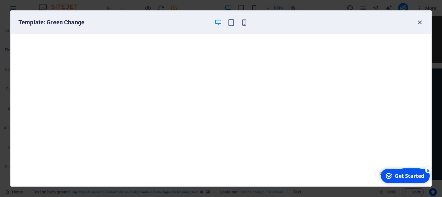
click at [422, 22] on icon "button" at bounding box center [420, 22] width 7 height 7
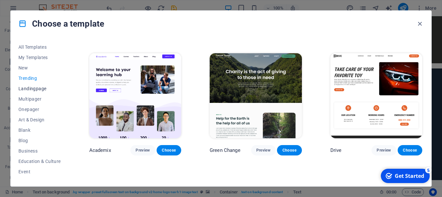
click at [29, 89] on span "Landingpage" at bounding box center [39, 88] width 42 height 5
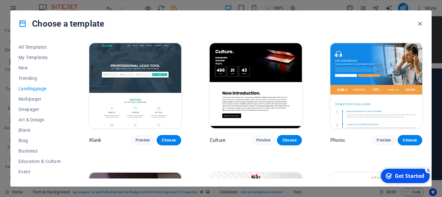
click at [259, 61] on img at bounding box center [256, 85] width 92 height 85
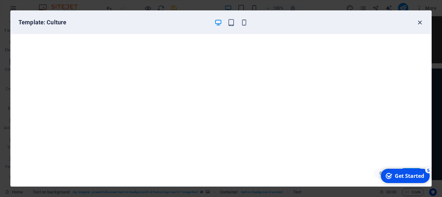
click at [420, 21] on icon "button" at bounding box center [420, 22] width 7 height 7
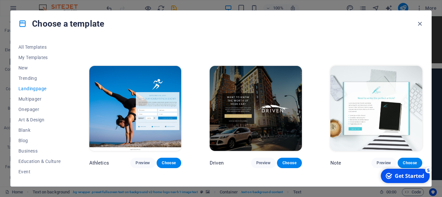
scroll to position [368, 0]
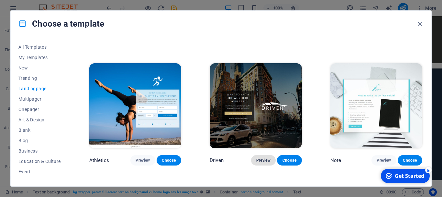
click at [262, 160] on span "Preview" at bounding box center [264, 159] width 14 height 5
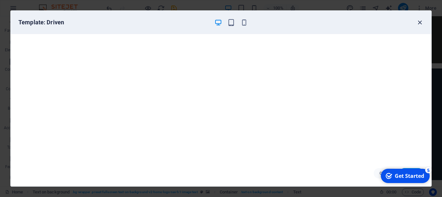
click at [421, 22] on icon "button" at bounding box center [420, 22] width 7 height 7
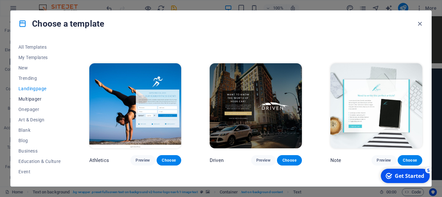
click at [31, 98] on span "Multipager" at bounding box center [39, 98] width 42 height 5
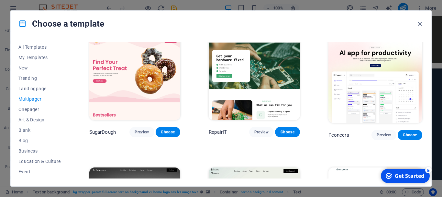
scroll to position [0, 0]
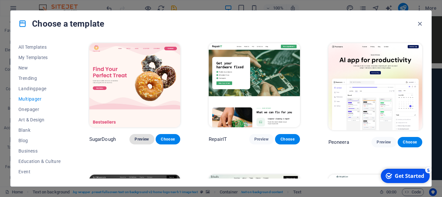
click at [139, 141] on span "Preview" at bounding box center [142, 138] width 14 height 5
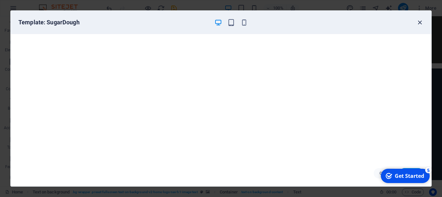
click at [420, 22] on icon "button" at bounding box center [420, 22] width 7 height 7
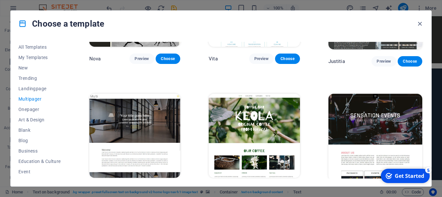
scroll to position [2592, 0]
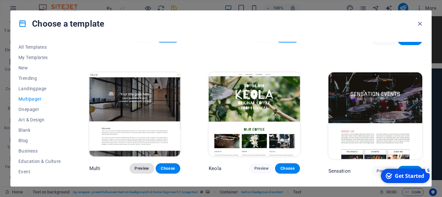
click at [143, 163] on button "Preview" at bounding box center [142, 168] width 25 height 10
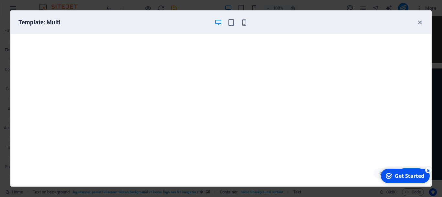
scroll to position [2, 0]
click at [420, 23] on icon "button" at bounding box center [420, 22] width 7 height 7
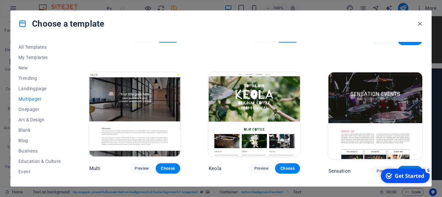
drag, startPoint x: 422, startPoint y: 167, endPoint x: 421, endPoint y: 142, distance: 25.0
click at [421, 166] on html "checkmark Get Started 5 First Steps in the Editor Let's guide you through the t…" at bounding box center [405, 175] width 55 height 19
click at [27, 129] on span "Blank" at bounding box center [39, 129] width 42 height 5
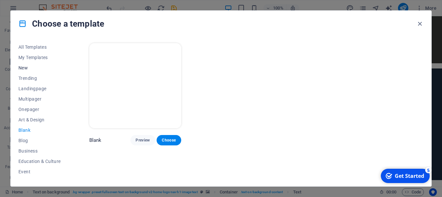
click at [24, 68] on span "New" at bounding box center [39, 67] width 42 height 5
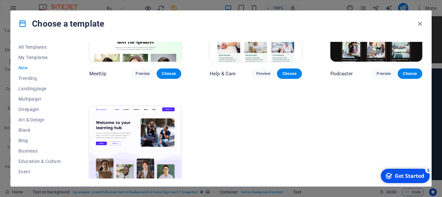
scroll to position [485, 0]
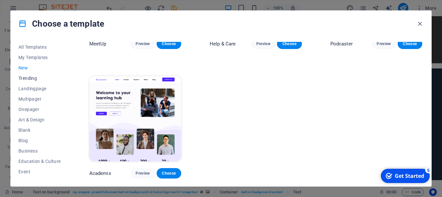
click at [36, 77] on span "Trending" at bounding box center [39, 77] width 42 height 5
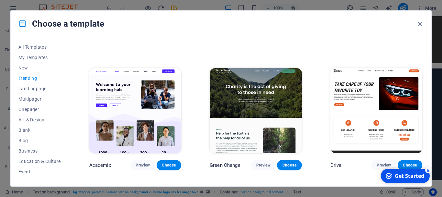
scroll to position [236, 0]
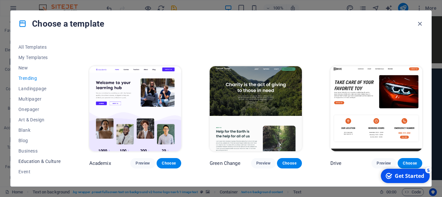
click at [40, 160] on span "Education & Culture" at bounding box center [39, 160] width 42 height 5
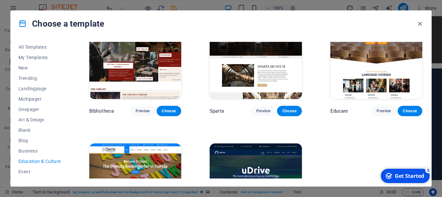
scroll to position [160, 0]
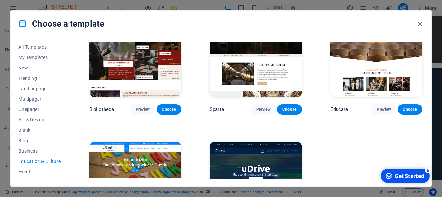
drag, startPoint x: 421, startPoint y: 88, endPoint x: 419, endPoint y: 151, distance: 62.9
click at [419, 151] on div "Art Museum Preview Choose Academix Preview Choose Volare Preview Choose Bibliot…" at bounding box center [256, 63] width 336 height 362
drag, startPoint x: 424, startPoint y: 141, endPoint x: 422, endPoint y: 143, distance: 3.4
click at [422, 143] on div "All Templates My Templates New Trending Landingpage Multipager Onepager Art & D…" at bounding box center [221, 111] width 421 height 149
click at [410, 149] on div "Art Museum Preview Choose Academix Preview Choose Volare Preview Choose Bibliot…" at bounding box center [256, 63] width 336 height 362
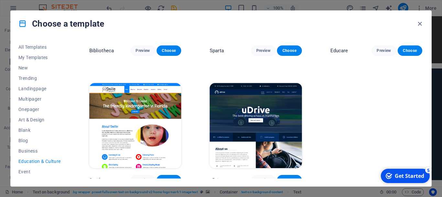
scroll to position [226, 0]
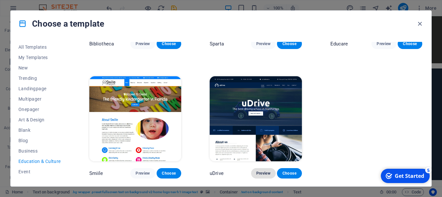
click at [259, 174] on span "Preview" at bounding box center [264, 172] width 14 height 5
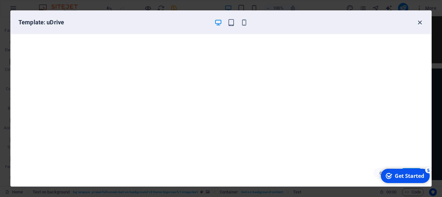
click at [420, 22] on icon "button" at bounding box center [420, 22] width 7 height 7
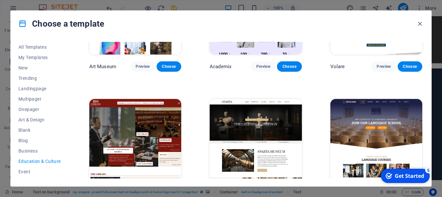
scroll to position [75, 0]
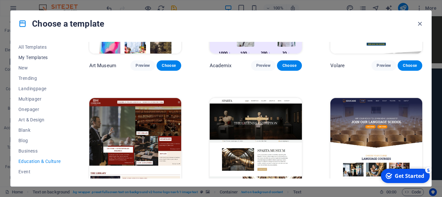
click at [35, 57] on span "My Templates" at bounding box center [39, 57] width 42 height 5
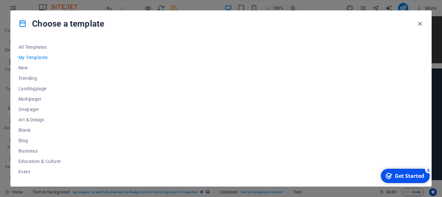
scroll to position [0, 0]
click at [43, 46] on span "All Templates" at bounding box center [39, 46] width 42 height 5
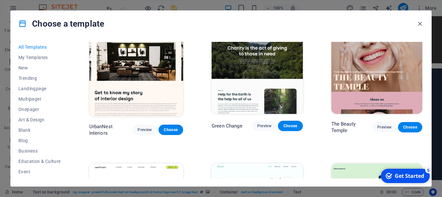
scroll to position [632, 0]
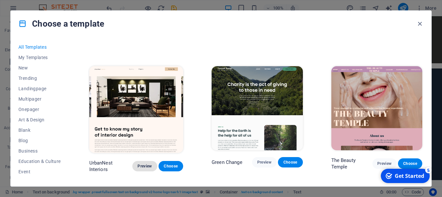
click at [138, 163] on span "Preview" at bounding box center [145, 165] width 14 height 5
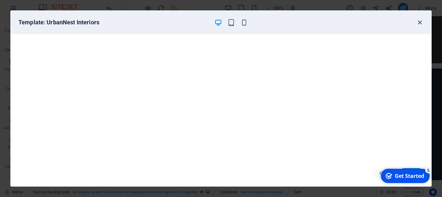
click at [420, 24] on icon "button" at bounding box center [420, 22] width 7 height 7
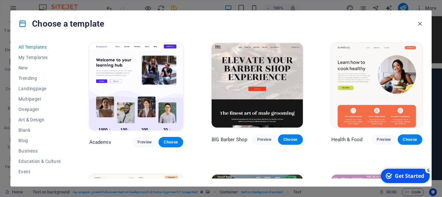
scroll to position [596, 0]
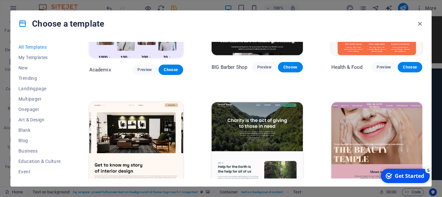
click at [133, 153] on img at bounding box center [136, 145] width 94 height 87
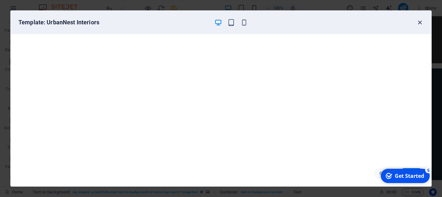
click at [418, 22] on icon "button" at bounding box center [420, 22] width 7 height 7
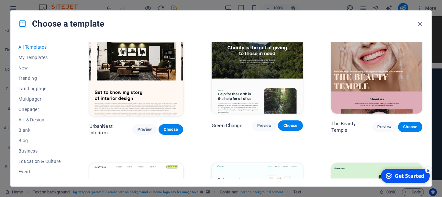
scroll to position [687, 0]
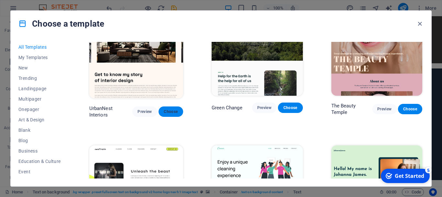
click at [169, 109] on span "Choose" at bounding box center [171, 111] width 14 height 5
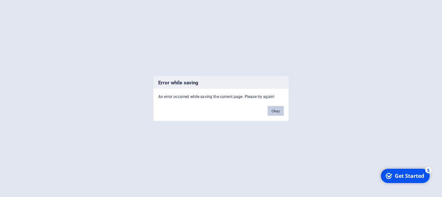
click at [276, 111] on button "Okay" at bounding box center [276, 111] width 16 height 10
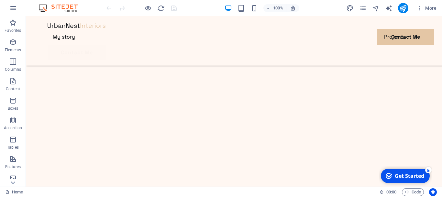
scroll to position [59, 0]
click at [64, 23] on span "Logo" at bounding box center [62, 21] width 9 height 4
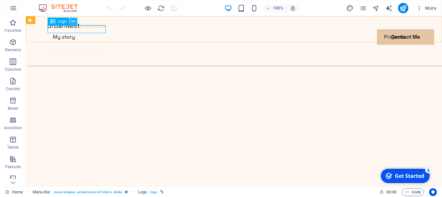
click at [74, 22] on icon at bounding box center [74, 21] width 4 height 7
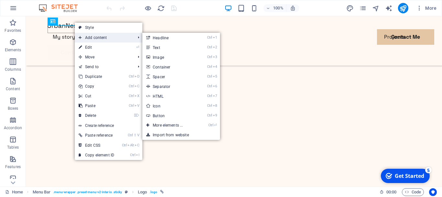
click at [94, 36] on span "Add content" at bounding box center [104, 38] width 58 height 10
click at [162, 57] on link "Ctrl 3 Image" at bounding box center [169, 57] width 53 height 10
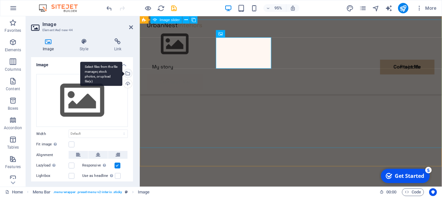
scroll to position [76, 0]
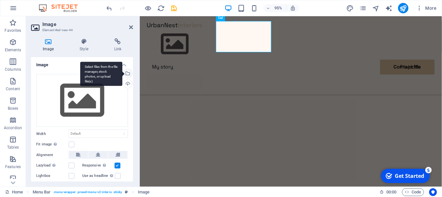
click at [127, 73] on div "Select files from the file manager, stock photos, or upload file(s)" at bounding box center [127, 74] width 10 height 10
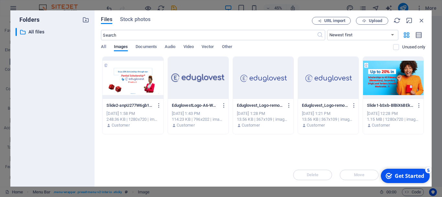
click at [207, 81] on div at bounding box center [198, 78] width 61 height 42
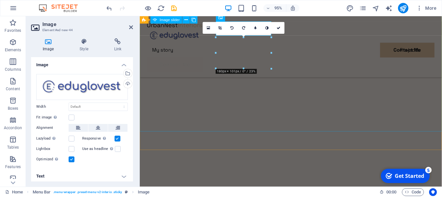
scroll to position [59, 0]
click at [73, 137] on label at bounding box center [72, 138] width 6 height 6
click at [0, 0] on input "Lazyload Loading images after the page loads improves page speed." at bounding box center [0, 0] width 0 height 0
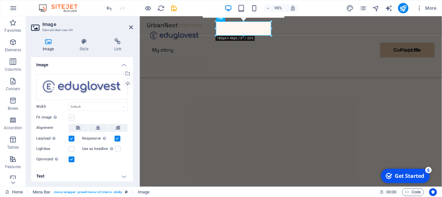
click at [73, 118] on label at bounding box center [72, 117] width 6 height 6
click at [0, 0] on input "Fit image Automatically fit image to a fixed width and height" at bounding box center [0, 0] width 0 height 0
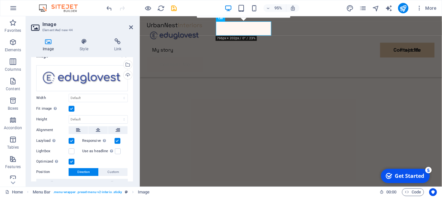
scroll to position [0, 0]
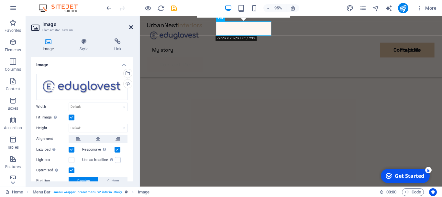
click at [131, 28] on icon at bounding box center [131, 27] width 4 height 5
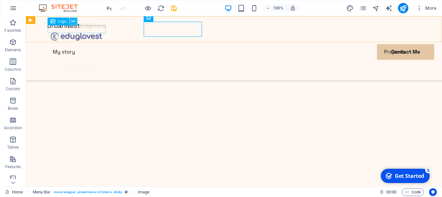
click at [75, 21] on icon at bounding box center [74, 21] width 4 height 7
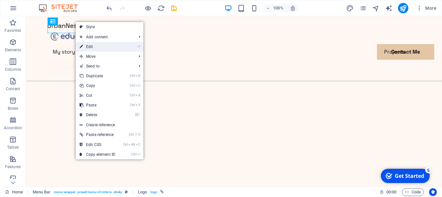
click at [89, 46] on link "⏎ Edit" at bounding box center [97, 47] width 43 height 10
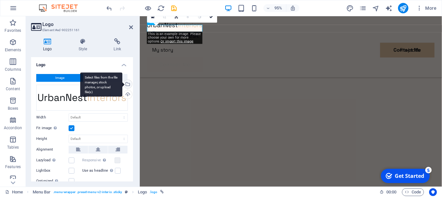
click at [127, 83] on div "Select files from the file manager, stock photos, or upload file(s)" at bounding box center [127, 85] width 10 height 10
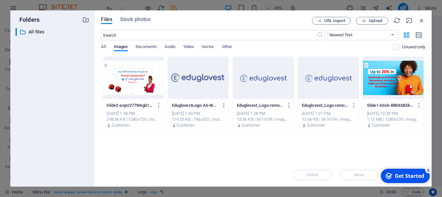
click at [190, 79] on div at bounding box center [198, 78] width 61 height 42
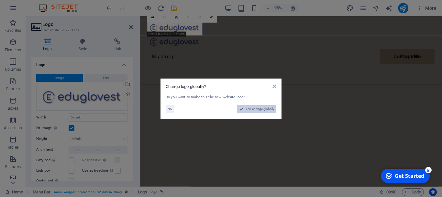
click at [248, 106] on span "Yes, change globally" at bounding box center [260, 109] width 29 height 8
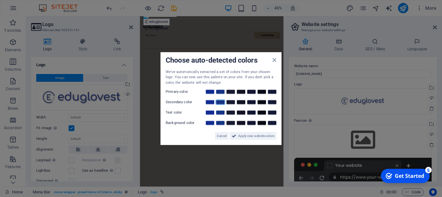
click at [220, 102] on link at bounding box center [221, 101] width 10 height 5
click at [219, 103] on link at bounding box center [221, 101] width 10 height 5
click at [208, 102] on link at bounding box center [210, 101] width 10 height 5
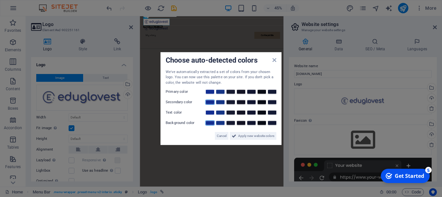
click at [209, 122] on link at bounding box center [210, 122] width 10 height 5
click at [249, 134] on span "Apply new website colors" at bounding box center [256, 136] width 36 height 8
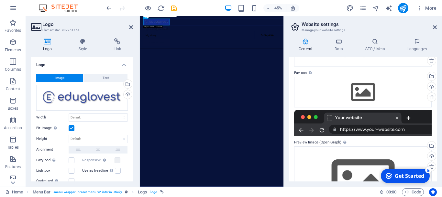
scroll to position [48, 0]
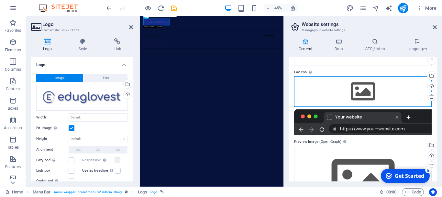
click at [359, 87] on div "Drag files here, click to choose files or select files from Files or our free s…" at bounding box center [363, 91] width 138 height 30
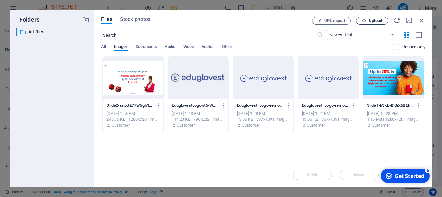
click at [367, 20] on span "Upload" at bounding box center [372, 21] width 27 height 4
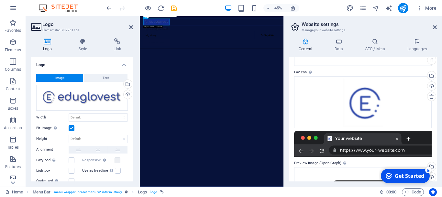
click at [379, 20] on header "Website settings Manage your website settings" at bounding box center [364, 24] width 147 height 17
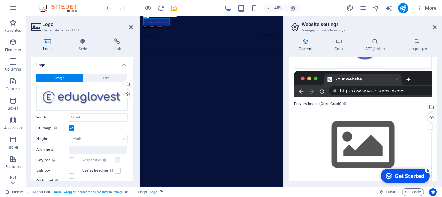
scroll to position [113, 0]
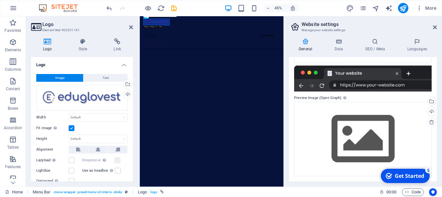
click at [327, 98] on label "Preview Image (Open Graph) This image will be shown when the website is shared …" at bounding box center [363, 98] width 138 height 8
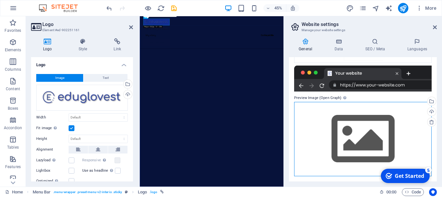
click at [354, 137] on div "Drag files here, click to choose files or select files from Files or our free s…" at bounding box center [363, 139] width 138 height 74
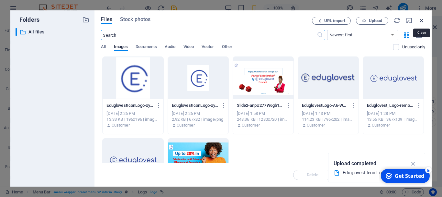
click at [422, 22] on icon "button" at bounding box center [422, 20] width 7 height 7
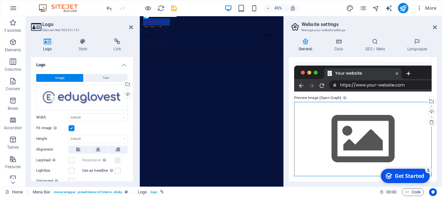
click at [361, 130] on div "Drag files here, click to choose files or select files from Files or our free s…" at bounding box center [363, 139] width 138 height 74
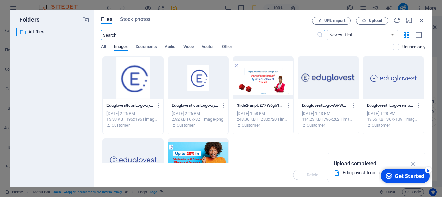
click at [327, 82] on div at bounding box center [328, 78] width 61 height 42
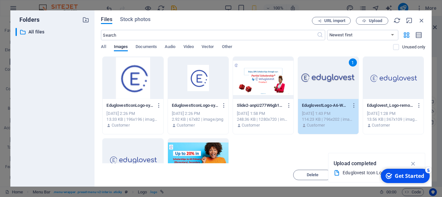
click at [327, 82] on div "1" at bounding box center [328, 78] width 61 height 42
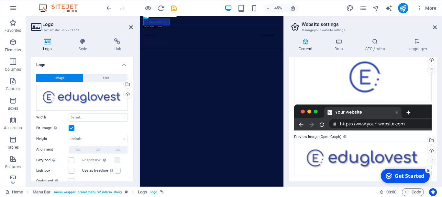
scroll to position [0, 0]
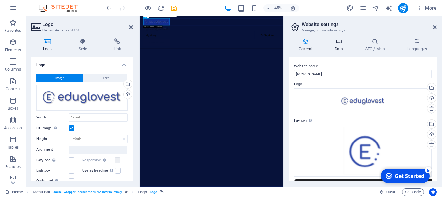
click at [339, 47] on h4 "Data" at bounding box center [340, 45] width 31 height 14
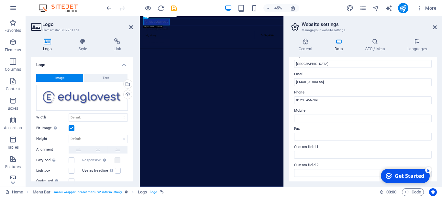
scroll to position [115, 0]
click at [302, 91] on label "Phone" at bounding box center [363, 91] width 138 height 8
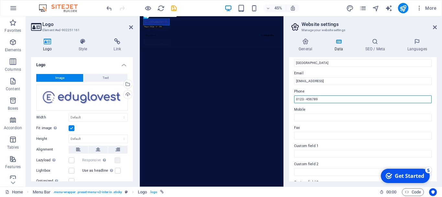
click at [302, 95] on input "0123 - 456789" at bounding box center [363, 99] width 138 height 8
click at [301, 91] on label "Phone" at bounding box center [363, 91] width 138 height 8
click at [301, 95] on input "0123 - 456789" at bounding box center [363, 99] width 138 height 8
click at [301, 91] on label "Phone" at bounding box center [363, 91] width 138 height 8
click at [301, 95] on input "0123 - 456789" at bounding box center [363, 99] width 138 height 8
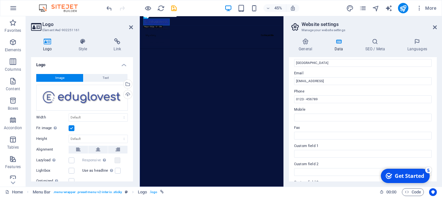
click at [301, 91] on label "Phone" at bounding box center [363, 91] width 138 height 8
click at [301, 95] on input "0123 - 456789" at bounding box center [363, 99] width 138 height 8
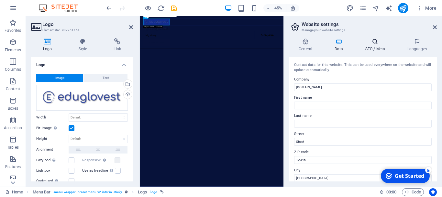
click at [380, 45] on h4 "SEO / Meta" at bounding box center [377, 45] width 42 height 14
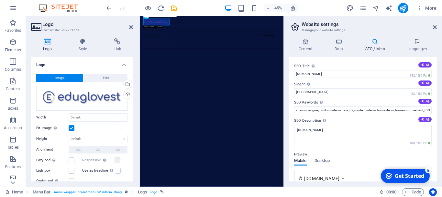
click at [380, 45] on h4 "SEO / Meta" at bounding box center [377, 45] width 42 height 14
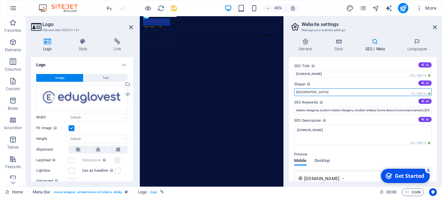
click at [336, 91] on input "[GEOGRAPHIC_DATA]" at bounding box center [363, 92] width 138 height 8
type input "B"
type input "Your Global Education Finance"
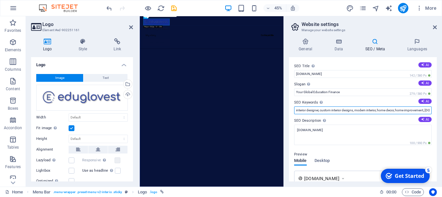
click at [311, 109] on input "interior designer, custom interior designs, modern interior, home decor, home i…" at bounding box center [363, 110] width 138 height 8
click at [422, 109] on input "interior designer, custom interior designs, modern interior, home decor, home i…" at bounding box center [363, 110] width 138 height 8
click at [393, 110] on input "interior designer, custom interior designs, modern interior, home ent, [DOMAIN_…" at bounding box center [363, 110] width 138 height 8
click at [370, 109] on input "Eduglovest, [DOMAIN_NAME], [GEOGRAPHIC_DATA]" at bounding box center [363, 110] width 138 height 8
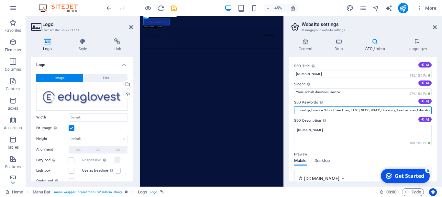
drag, startPoint x: 322, startPoint y: 110, endPoint x: 440, endPoint y: 106, distance: 118.3
click at [432, 106] on input "Eduglovest, [DOMAIN_NAME], Education, Education Finance, School Loan, Scholarsh…" at bounding box center [363, 110] width 138 height 8
click at [417, 110] on input "Eduglovest, [DOMAIN_NAME], Education, Education Finance, School Loan, Scholarsh…" at bounding box center [363, 110] width 138 height 8
drag, startPoint x: 417, startPoint y: 110, endPoint x: 442, endPoint y: 107, distance: 25.2
click at [432, 107] on input "Eduglovest, [DOMAIN_NAME], Education, Education Finance, School Loan, Scholarsh…" at bounding box center [363, 110] width 138 height 8
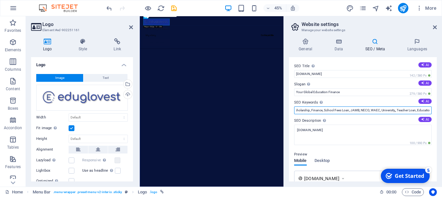
click at [430, 109] on input "Eduglovest, [DOMAIN_NAME], Education, Education Finance, School Loan, Scholarsh…" at bounding box center [363, 110] width 138 height 8
drag, startPoint x: 429, startPoint y: 109, endPoint x: 292, endPoint y: 111, distance: 137.0
click at [294, 111] on input "Eduglovest, [DOMAIN_NAME], Education, Education Finance, School Loan, Scholarsh…" at bounding box center [363, 110] width 138 height 8
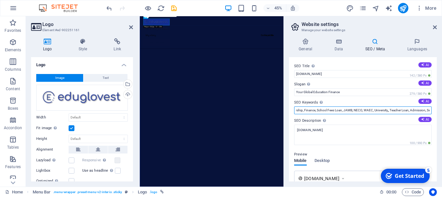
click at [388, 109] on input "Eduglovest, [DOMAIN_NAME], Education, Education Finance, School Loan, Scholarsh…" at bounding box center [363, 110] width 138 height 8
click at [387, 111] on input "Eduglovest, [DOMAIN_NAME], Education, Education Finance, School Loan, Scholarsh…" at bounding box center [363, 110] width 138 height 8
drag, startPoint x: 364, startPoint y: 109, endPoint x: 283, endPoint y: 112, distance: 81.7
click at [294, 112] on input "Eduglovest, [DOMAIN_NAME], Education, Education Finance, School Loan, Scholarsh…" at bounding box center [363, 110] width 138 height 8
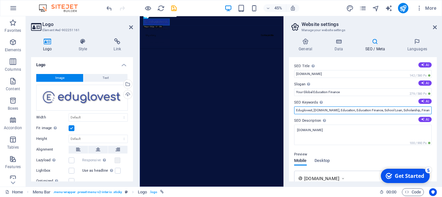
click at [385, 110] on input "Eduglovest, [DOMAIN_NAME], Education, Education Finance, School Loan, Scholarsh…" at bounding box center [363, 110] width 138 height 8
drag, startPoint x: 385, startPoint y: 110, endPoint x: 438, endPoint y: 111, distance: 53.5
click at [432, 111] on input "Eduglovest, [DOMAIN_NAME], Education, Education Finance, School Loan, Scholarsh…" at bounding box center [363, 110] width 138 height 8
click at [420, 110] on input "Eduglovest, [DOMAIN_NAME], Education, Education Finance, School Loan, Scholarsh…" at bounding box center [363, 110] width 138 height 8
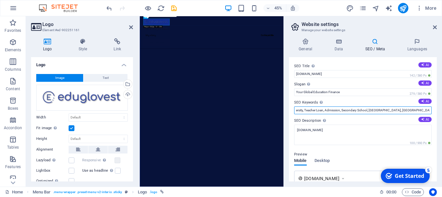
scroll to position [0, 215]
drag, startPoint x: 420, startPoint y: 110, endPoint x: 440, endPoint y: 110, distance: 19.1
click at [432, 110] on input "Eduglovest, [DOMAIN_NAME], Education, Education Finance, School Loan, Scholarsh…" at bounding box center [363, 110] width 138 height 8
click at [428, 111] on input "Eduglovest, [DOMAIN_NAME], Education, Education Finance, School Loan, Scholarsh…" at bounding box center [363, 110] width 138 height 8
drag, startPoint x: 428, startPoint y: 111, endPoint x: 442, endPoint y: 109, distance: 14.0
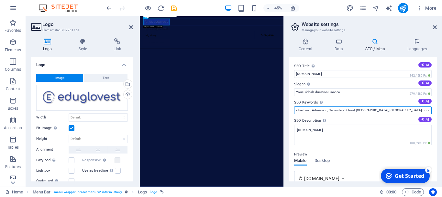
click at [432, 109] on input "Eduglovest, [DOMAIN_NAME], Education, Education Finance, School Loan, Scholarsh…" at bounding box center [363, 110] width 138 height 8
click at [429, 109] on input "Eduglovest, [DOMAIN_NAME], Education, Education Finance, School Loan, Scholarsh…" at bounding box center [363, 110] width 138 height 8
click at [326, 109] on input "Eduglovest, [DOMAIN_NAME], Education, Education Finance, School Loan, Scholarsh…" at bounding box center [363, 110] width 138 height 8
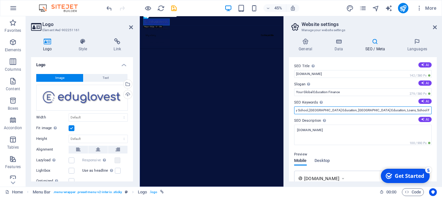
drag, startPoint x: 326, startPoint y: 109, endPoint x: 296, endPoint y: 110, distance: 29.8
click at [296, 110] on input "Eduglovest, [DOMAIN_NAME], Education, Education Finance, School Loan, Scholarsh…" at bounding box center [363, 110] width 138 height 8
click at [304, 111] on input "Eduglovest, [DOMAIN_NAME], Education, Education Finance, School Loan, Scholarsh…" at bounding box center [363, 110] width 138 height 8
drag, startPoint x: 304, startPoint y: 111, endPoint x: 294, endPoint y: 111, distance: 10.1
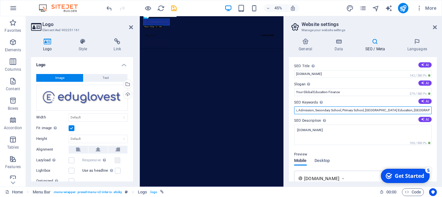
click at [294, 111] on input "Eduglovest, [DOMAIN_NAME], Education, Education Finance, School Loan, Scholarsh…" at bounding box center [363, 110] width 138 height 8
click at [380, 110] on input "Eduglovest, [DOMAIN_NAME], Education, Education Finance, School Loan, Scholarsh…" at bounding box center [363, 110] width 138 height 8
drag, startPoint x: 380, startPoint y: 110, endPoint x: 442, endPoint y: 104, distance: 62.8
click at [432, 106] on input "Eduglovest, [DOMAIN_NAME], Education, Education Finance, School Loan, Scholarsh…" at bounding box center [363, 110] width 138 height 8
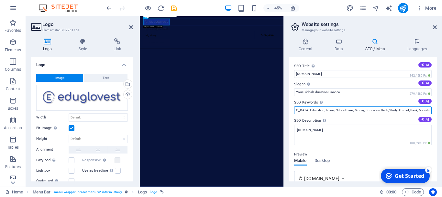
click at [429, 109] on input "Eduglovest, [DOMAIN_NAME], Education, Education Finance, School Loan, Scholarsh…" at bounding box center [363, 110] width 138 height 8
drag, startPoint x: 410, startPoint y: 111, endPoint x: 438, endPoint y: 110, distance: 28.5
click at [432, 110] on input "Eduglovest, [DOMAIN_NAME], Education, Education Finance, School Loan, Scholarsh…" at bounding box center [363, 110] width 138 height 8
click at [428, 110] on input "Eduglovest, [DOMAIN_NAME], Education, Education Finance, School Loan, Scholarsh…" at bounding box center [363, 110] width 138 height 8
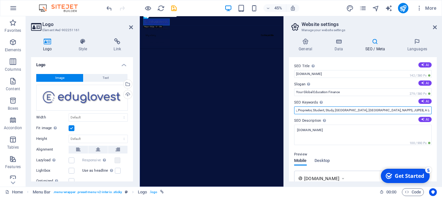
scroll to position [0, 515]
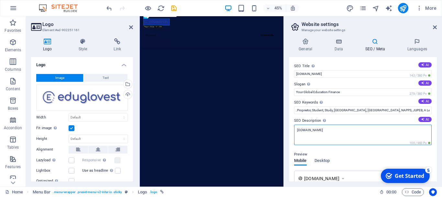
click at [321, 133] on textarea "[DOMAIN_NAME]" at bounding box center [363, 134] width 138 height 20
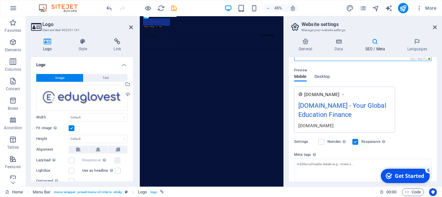
scroll to position [88, 0]
click at [322, 77] on button "Desktop" at bounding box center [323, 78] width 16 height 7
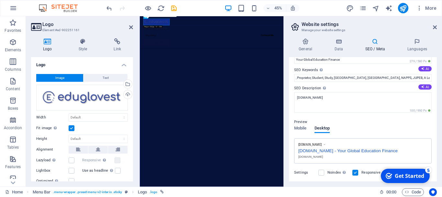
scroll to position [32, 0]
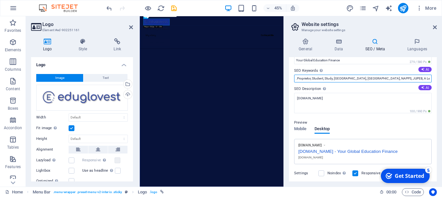
click at [403, 79] on input "Eduglovest, [DOMAIN_NAME], Education, Education Finance, School Loan, Scholarsh…" at bounding box center [363, 79] width 138 height 8
drag, startPoint x: 403, startPoint y: 79, endPoint x: 442, endPoint y: 79, distance: 38.9
click at [432, 79] on input "Eduglovest, [DOMAIN_NAME], Education, Education Finance, School Loan, Scholarsh…" at bounding box center [363, 79] width 138 height 8
click at [428, 79] on input "Eduglovest, [DOMAIN_NAME], Education, Education Finance, School Loan, Scholarsh…" at bounding box center [363, 79] width 138 height 8
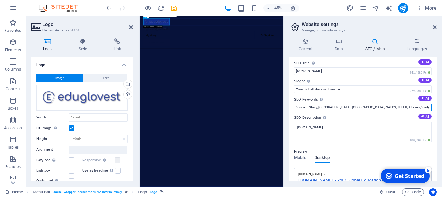
scroll to position [4, 0]
type input "Eduglovest, [DOMAIN_NAME], Education, Education Finance, School Loan, Scholarsh…"
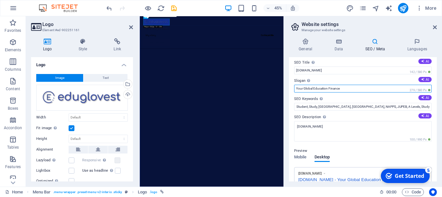
click at [373, 89] on input "Your Global Education Finance" at bounding box center [363, 89] width 138 height 8
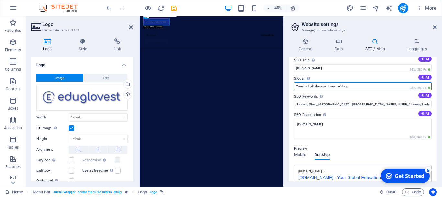
scroll to position [0, 0]
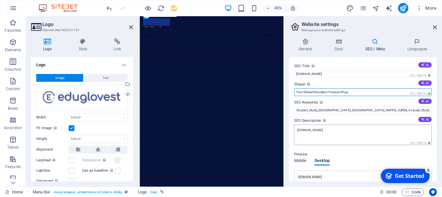
type input "Your Global Education Finance Shop"
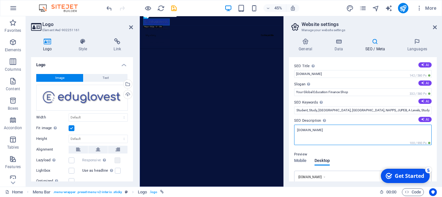
click at [324, 127] on textarea "[DOMAIN_NAME]" at bounding box center [363, 134] width 138 height 20
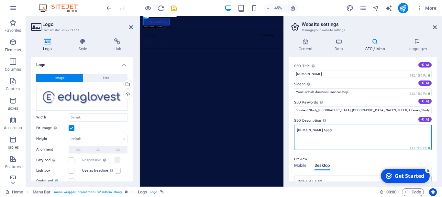
click at [322, 130] on textarea "[DOMAIN_NAME] Apply" at bounding box center [363, 136] width 138 height 25
click at [380, 131] on textarea "[DOMAIN_NAME] Partial Scholarship by Eduglovest Apply" at bounding box center [363, 136] width 138 height 25
type textarea "[DOMAIN_NAME] Partial Scholarship by Eduglovest Apply Contact Us"
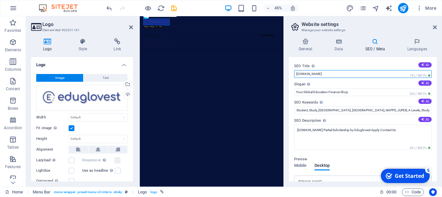
click at [321, 74] on input "[DOMAIN_NAME]" at bounding box center [363, 74] width 138 height 8
click at [298, 74] on input "eduglovest" at bounding box center [363, 74] width 138 height 8
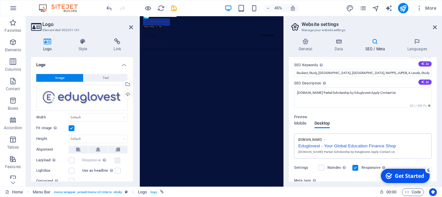
scroll to position [38, 0]
type input "Eduglovest"
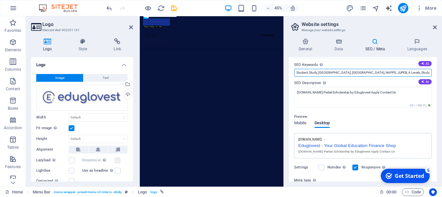
click at [424, 74] on input "Eduglovest, [DOMAIN_NAME], Education, Education Finance, School Loan, Scholarsh…" at bounding box center [363, 73] width 138 height 8
drag, startPoint x: 424, startPoint y: 74, endPoint x: 442, endPoint y: 74, distance: 18.5
click at [432, 74] on input "Eduglovest, [DOMAIN_NAME], Education, Education Finance, School Loan, Scholarsh…" at bounding box center [363, 73] width 138 height 8
click at [429, 72] on input "Eduglovest, [DOMAIN_NAME], Education, Education Finance, School Loan, Scholarsh…" at bounding box center [363, 73] width 138 height 8
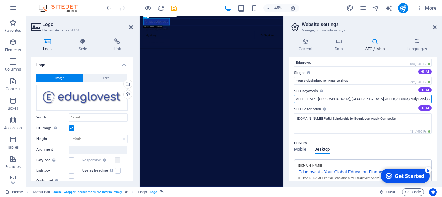
scroll to position [11, 0]
type input "Eduglovest, [DOMAIN_NAME], Education, Education Finance, School Loan, Scholarsh…"
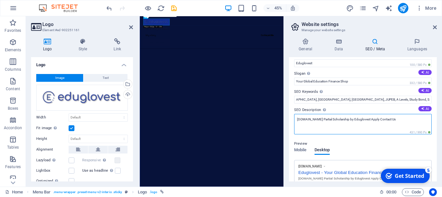
click at [395, 120] on textarea "[DOMAIN_NAME] Partial Scholarship by Eduglovest Apply Contact Us" at bounding box center [363, 124] width 138 height 20
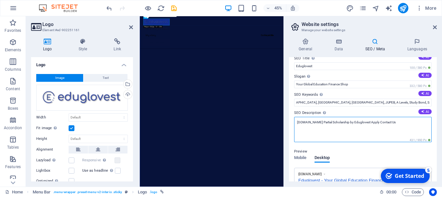
scroll to position [8, 0]
click at [321, 121] on textarea "[DOMAIN_NAME] Partial Scholarship by Eduglove" at bounding box center [363, 128] width 138 height 25
click at [379, 122] on textarea "[DOMAIN_NAME] Get your Partial Scholarship by Eduglove" at bounding box center [363, 128] width 138 height 25
click at [332, 121] on textarea "[DOMAIN_NAME] Get your Partial Scholarship by Eduglovest" at bounding box center [363, 128] width 138 height 25
click at [333, 121] on textarea "[DOMAIN_NAME] Get your Partial Scholarship by Eduglovest" at bounding box center [363, 128] width 138 height 25
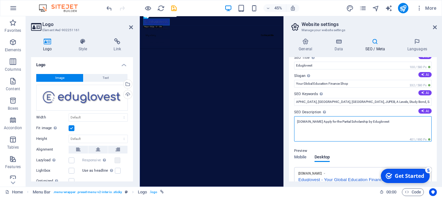
click at [388, 122] on textarea "[DOMAIN_NAME] Apply for the Partial Scholarship by Eduglovest" at bounding box center [363, 128] width 138 height 25
click at [337, 122] on textarea "[DOMAIN_NAME] Apply for the Partial Scholarship by Eduglovest" at bounding box center [363, 128] width 138 height 25
click at [336, 122] on textarea "[DOMAIN_NAME] Apply for the Partial Scholarship by Eduglovest" at bounding box center [363, 128] width 138 height 25
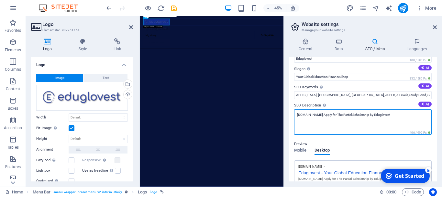
scroll to position [18, 0]
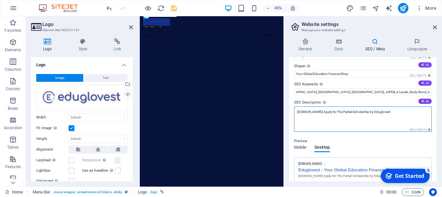
click at [320, 110] on textarea "[DOMAIN_NAME] Apply for The Partial Scholarship by Eduglovest" at bounding box center [363, 118] width 138 height 25
click at [299, 111] on textarea "eduglovest Apply for The Partial Scholarship by Eduglovest" at bounding box center [363, 118] width 138 height 25
click at [313, 111] on textarea "Eduglovest Apply for The Partial Scholarship by Eduglovest" at bounding box center [363, 118] width 138 height 25
click at [315, 112] on textarea "Eduglovest: Apply for The Partial Scholarship by Eduglovest" at bounding box center [363, 118] width 138 height 25
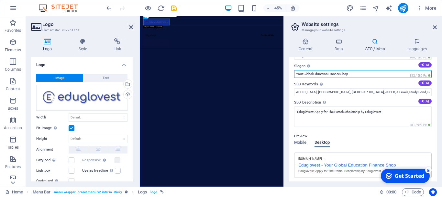
drag, startPoint x: 296, startPoint y: 74, endPoint x: 348, endPoint y: 73, distance: 51.2
click at [348, 73] on input "Your Global Education Finance Shop" at bounding box center [363, 74] width 138 height 8
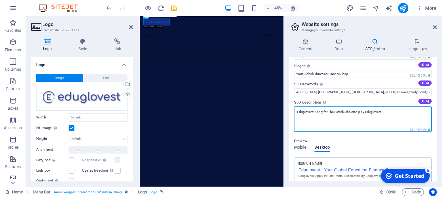
click at [315, 111] on textarea "Eduglovest: Apply for The Partial Scholarship by Eduglovest" at bounding box center [363, 118] width 138 height 25
paste textarea "Your Global Education Finance Shop"
click at [325, 117] on textarea "Eduglovest: Your Global Education Finance Shop. Apply for The Partial Scholarsh…" at bounding box center [363, 118] width 138 height 25
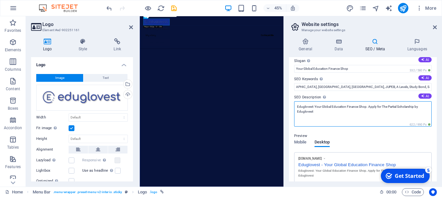
scroll to position [17, 0]
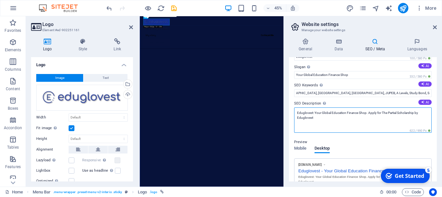
click at [377, 112] on textarea "Eduglovest: Your Global Education Finance Shop. Apply for The Partial Scholarsh…" at bounding box center [363, 119] width 138 height 25
click at [325, 118] on textarea "Eduglovest: Your Global Education Finance Shop. Apply Now for The Partial Schol…" at bounding box center [363, 119] width 138 height 25
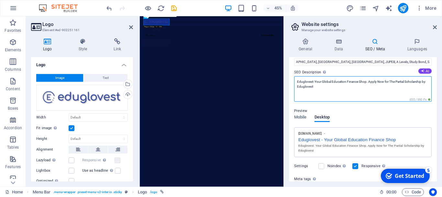
scroll to position [48, 0]
click at [315, 87] on textarea "Eduglovest: Your Global Education Finance Shop. Apply Now for The Partial Schol…" at bounding box center [363, 89] width 138 height 25
click at [322, 87] on textarea "Eduglovest: Your Global Education Finance Shop. Apply Now for The Partial Schol…" at bounding box center [363, 89] width 138 height 25
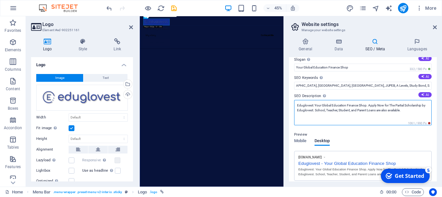
scroll to position [25, 0]
click at [384, 104] on textarea "Eduglovest: Your Global Education Finance Shop. Apply Now for The Partial Schol…" at bounding box center [363, 111] width 138 height 25
click at [307, 110] on textarea "Eduglovest: Your Global Education Finance Shop for The Partial Scholarship by E…" at bounding box center [363, 111] width 138 height 25
click at [428, 105] on textarea "Eduglovest: Your Global Education Finance Shop for The Partial Scholarship by E…" at bounding box center [363, 111] width 138 height 25
click at [307, 109] on textarea "Eduglovest: Your Global Education Finance Shop for The Partial Scholarship by E…" at bounding box center [363, 111] width 138 height 25
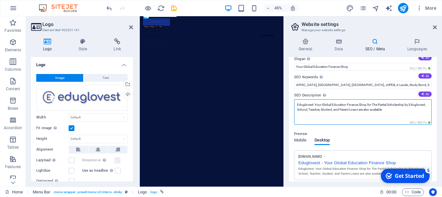
click at [307, 109] on textarea "Eduglovest: Your Global Education Finance Shop for The Partial Scholarship by E…" at bounding box center [363, 111] width 138 height 25
click at [384, 109] on textarea "Eduglovest: Your Global Education Finance Shop for The Partial Scholarship by E…" at bounding box center [363, 111] width 138 height 25
click at [307, 109] on textarea "Eduglovest: Your Global Education Finance Shop for The Partial Scholarship by E…" at bounding box center [363, 111] width 138 height 25
click at [339, 109] on textarea "Eduglovest: Your Global Education Finance Shop for The Partial Scholarship by E…" at bounding box center [363, 111] width 138 height 25
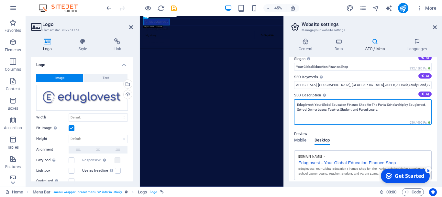
click at [339, 109] on textarea "Eduglovest: Your Global Education Finance Shop for The Partial Scholarship by E…" at bounding box center [363, 111] width 138 height 25
click at [351, 109] on textarea "Eduglovest: Your Global Education Finance Shop for The Partial Scholarship by E…" at bounding box center [363, 111] width 138 height 25
click at [362, 109] on textarea "Eduglovest: Your Global Education Finance Shop for The Partial Scholarship by E…" at bounding box center [363, 111] width 138 height 25
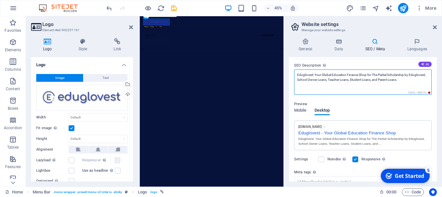
scroll to position [56, 0]
click at [351, 80] on textarea "Eduglovest: Your Global Education Finance Shop for The Partial Scholarship by E…" at bounding box center [363, 81] width 138 height 25
click at [396, 79] on textarea "Eduglovest: Your Global Education Finance Shop for The Partial Scholarship by E…" at bounding box center [363, 81] width 138 height 25
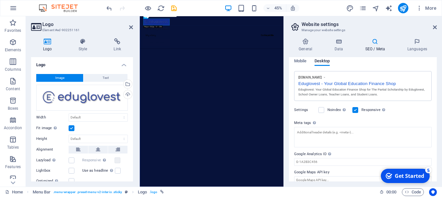
scroll to position [112, 0]
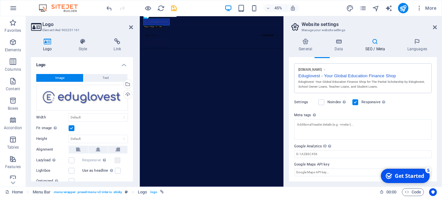
type textarea "Eduglovest: Your Global Education Finance Shop for The Partial Scholarship by E…"
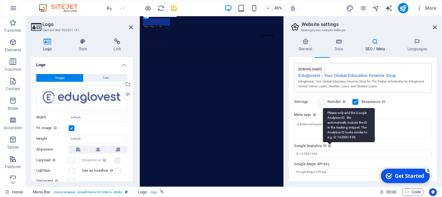
scroll to position [107, 0]
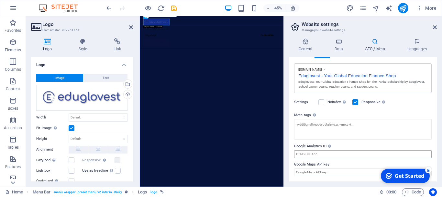
drag, startPoint x: 330, startPoint y: 148, endPoint x: 327, endPoint y: 153, distance: 6.0
click at [327, 153] on div "Google Analytics ID Please only add the Google Analytics ID. We automatically i…" at bounding box center [363, 150] width 138 height 16
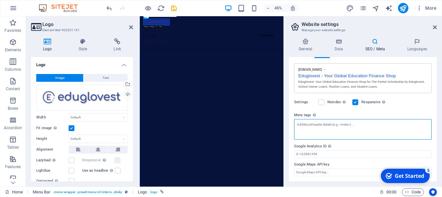
click at [298, 124] on textarea "Meta tags Enter HTML code here that will be placed inside the tags of your webs…" at bounding box center [363, 129] width 138 height 20
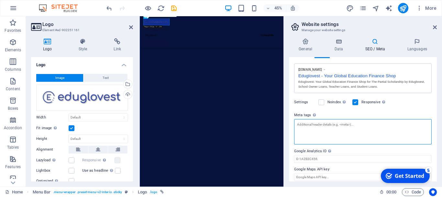
scroll to position [102, 0]
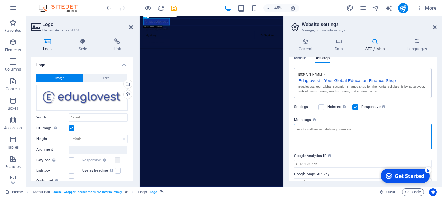
paste textarea "<!-- Title Tag (SEO Title) --> <title>Eduglovest | Global Education Finance Sho…"
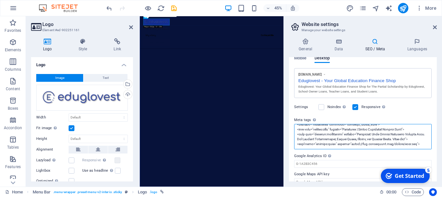
click at [396, 148] on textarea "Meta tags Enter HTML code here that will be placed inside the tags of your webs…" at bounding box center [363, 136] width 138 height 25
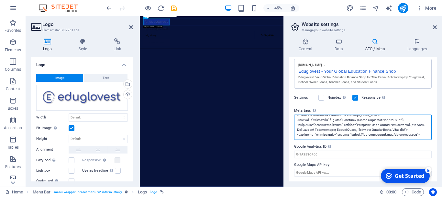
scroll to position [112, 0]
type textarea "<!-- Title Tag (SEO Title) --> <title>Eduglovest | Global Education Finance Sho…"
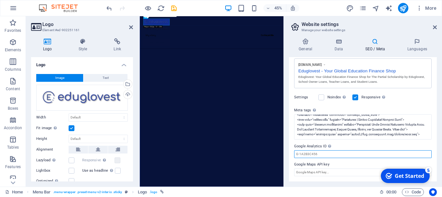
click at [318, 155] on input "Google Analytics ID Please only add the Google Analytics ID. We automatically i…" at bounding box center [363, 154] width 138 height 8
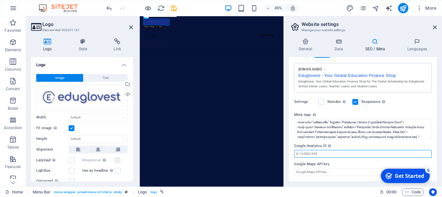
scroll to position [107, 0]
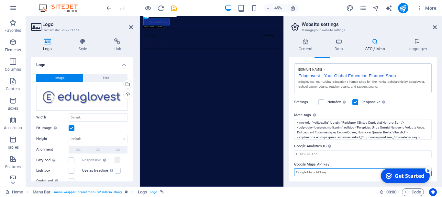
click at [334, 173] on input "Google Maps API key" at bounding box center [363, 172] width 138 height 8
click at [306, 48] on h4 "General" at bounding box center [307, 45] width 36 height 14
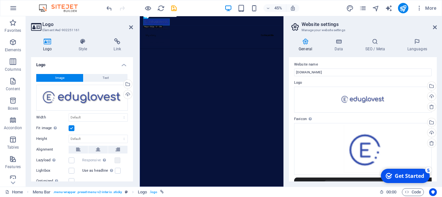
scroll to position [0, 0]
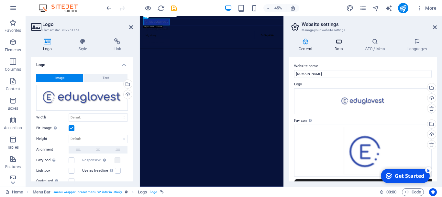
click at [339, 44] on icon at bounding box center [339, 41] width 28 height 6
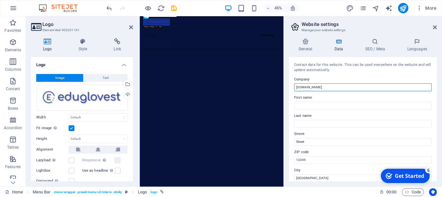
click at [325, 87] on input "[DOMAIN_NAME]" at bounding box center [363, 87] width 138 height 8
click at [298, 87] on input "eduglovest" at bounding box center [363, 87] width 138 height 8
click at [313, 86] on input "Eduglovest" at bounding box center [363, 87] width 138 height 8
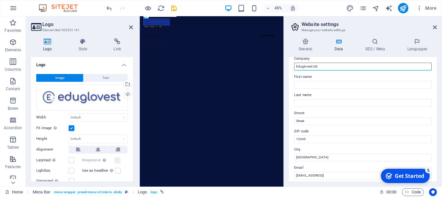
scroll to position [27, 0]
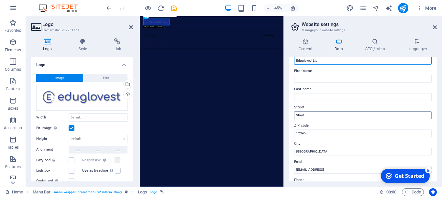
type input "Eduglovest Ltd"
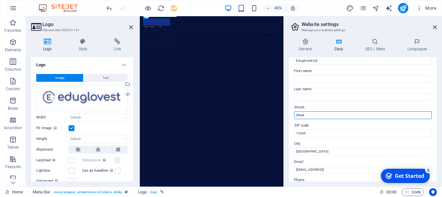
click at [314, 115] on input "Street" at bounding box center [363, 115] width 138 height 8
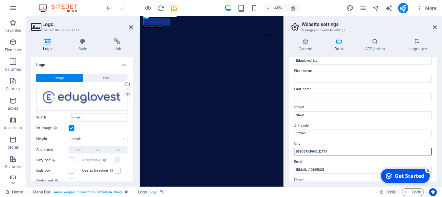
click at [307, 152] on input "[GEOGRAPHIC_DATA]" at bounding box center [363, 151] width 138 height 8
type input "B"
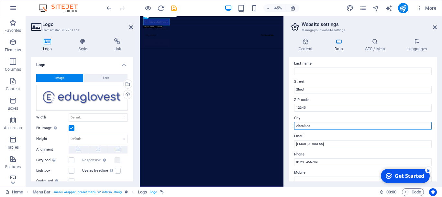
scroll to position [73, 0]
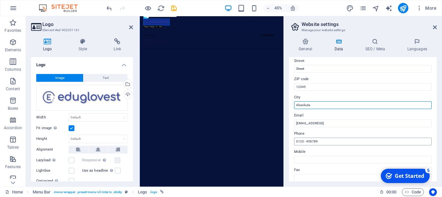
type input "Abeokuta"
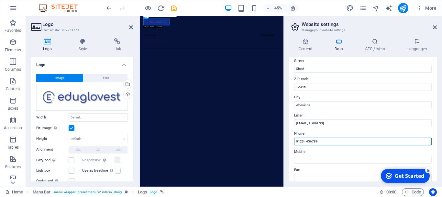
click at [336, 143] on input "0123 - 456789" at bounding box center [363, 141] width 138 height 8
type input "[PHONE_NUMBER]"
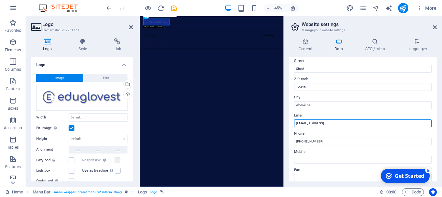
click at [371, 122] on input "[EMAIL_ADDRESS]" at bounding box center [363, 123] width 138 height 8
type input "6"
type input "[EMAIL_ADDRESS][DOMAIN_NAME]"
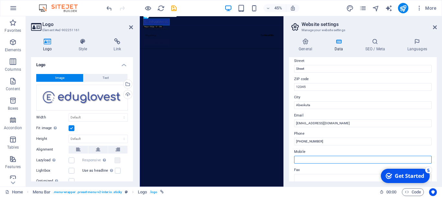
click at [302, 160] on input "Mobile" at bounding box center [363, 159] width 138 height 8
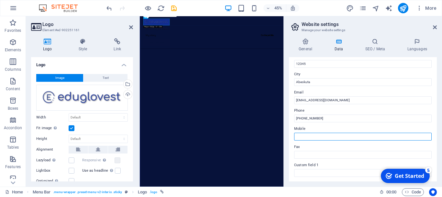
scroll to position [95, 0]
click at [343, 137] on input "Mobile" at bounding box center [363, 137] width 138 height 8
click at [300, 136] on input "Mobile" at bounding box center [363, 137] width 138 height 8
paste input "[DOMAIN_NAME][URL]"
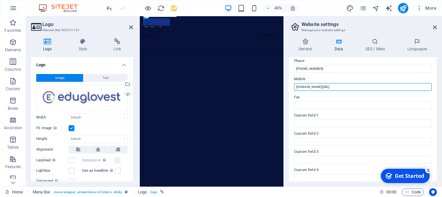
scroll to position [146, 0]
type input "[DOMAIN_NAME][URL]"
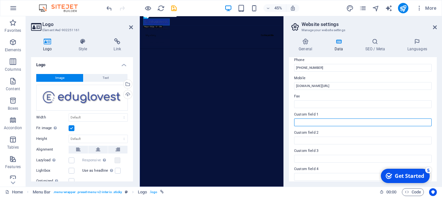
click at [347, 121] on input "Custom field 1" at bounding box center [363, 122] width 138 height 8
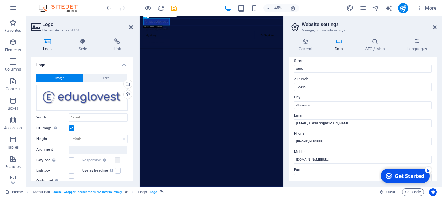
scroll to position [66, 0]
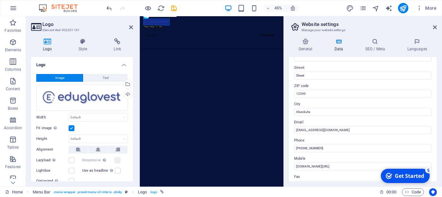
click at [307, 86] on label "ZIP code" at bounding box center [363, 86] width 138 height 8
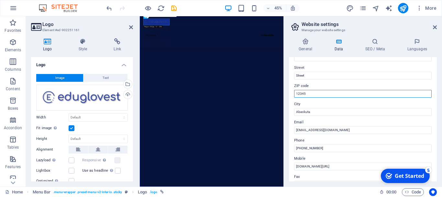
click at [307, 90] on input "12345" at bounding box center [363, 94] width 138 height 8
click at [314, 92] on input "12345" at bounding box center [363, 94] width 138 height 8
click at [299, 94] on input "12345" at bounding box center [363, 94] width 138 height 8
click at [304, 94] on input "0345" at bounding box center [363, 94] width 138 height 8
click at [296, 94] on input "037" at bounding box center [363, 94] width 138 height 8
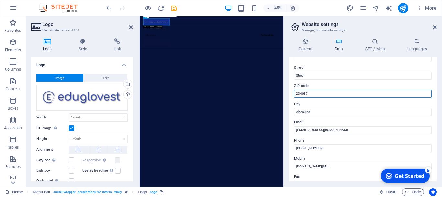
type input "234037"
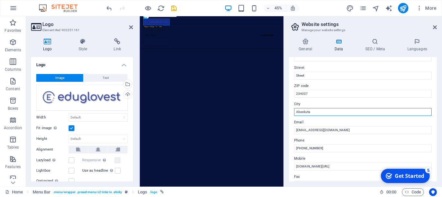
click at [313, 111] on input "Abeokuta" at bounding box center [363, 112] width 138 height 8
type input "Abeokuta, Ogun State."
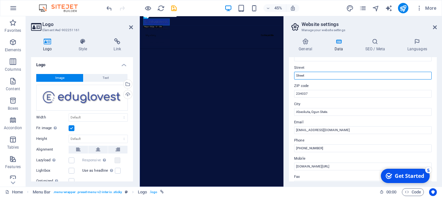
click at [318, 76] on input "Street" at bounding box center [363, 76] width 138 height 8
type input "S"
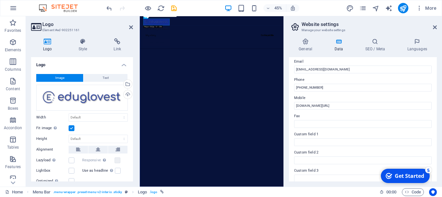
scroll to position [125, 0]
type input "77, [GEOGRAPHIC_DATA], Omida"
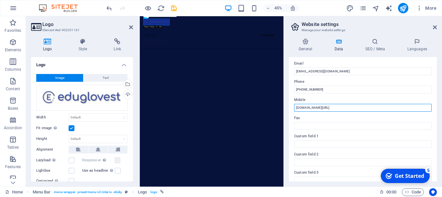
click at [342, 107] on input "[DOMAIN_NAME][URL]" at bounding box center [363, 108] width 138 height 8
type input "[DOMAIN_NAME][URL] (WhatsApp)"
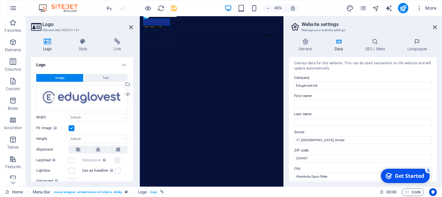
scroll to position [0, 0]
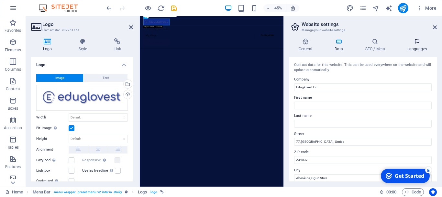
click at [412, 48] on h4 "Languages" at bounding box center [418, 45] width 40 height 14
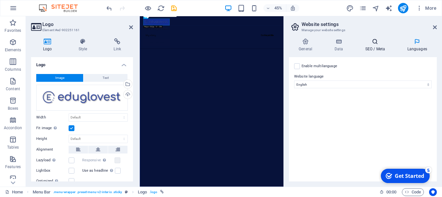
click at [375, 48] on h4 "SEO / Meta" at bounding box center [377, 45] width 42 height 14
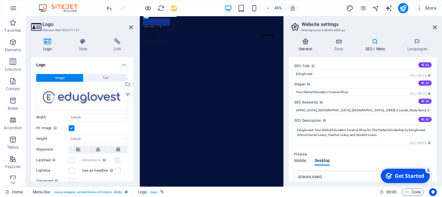
click at [308, 45] on h4 "General" at bounding box center [307, 45] width 36 height 14
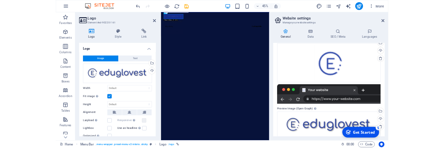
scroll to position [75, 0]
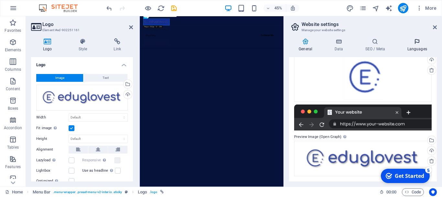
click at [419, 41] on icon at bounding box center [418, 41] width 40 height 6
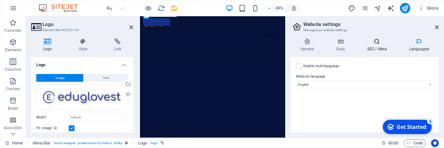
click at [380, 41] on icon at bounding box center [377, 41] width 40 height 6
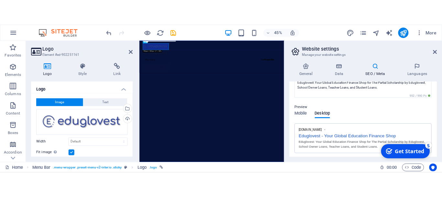
scroll to position [19, 0]
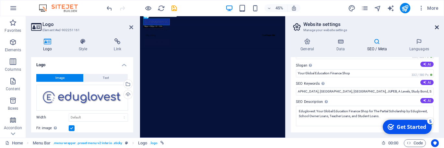
click at [438, 27] on icon at bounding box center [437, 27] width 4 height 5
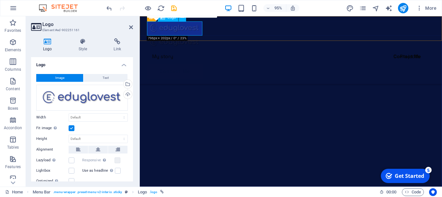
click at [194, 31] on div at bounding box center [299, 28] width 303 height 15
click at [177, 28] on div at bounding box center [299, 28] width 303 height 15
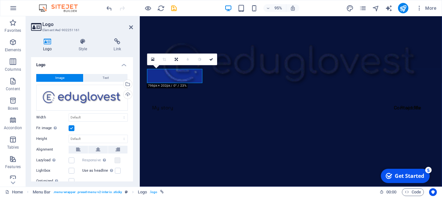
scroll to position [0, 0]
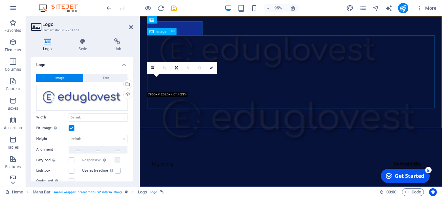
click at [281, 87] on figure at bounding box center [299, 125] width 303 height 77
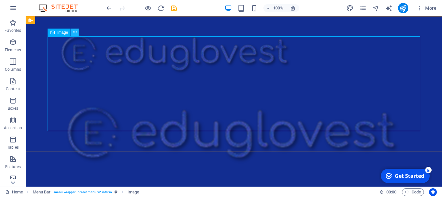
click at [76, 33] on icon at bounding box center [75, 32] width 4 height 7
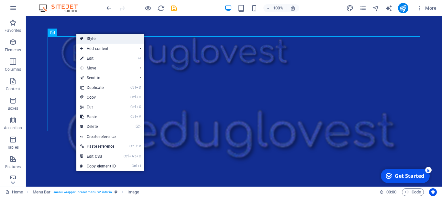
click at [95, 39] on link "Style" at bounding box center [110, 39] width 68 height 10
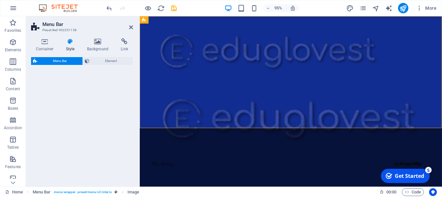
select select "rem"
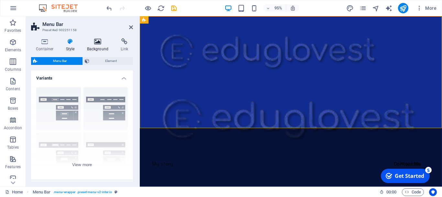
click at [98, 45] on h4 "Background" at bounding box center [99, 45] width 34 height 14
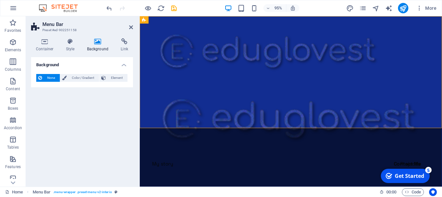
click at [98, 45] on h4 "Background" at bounding box center [99, 45] width 34 height 14
click at [69, 45] on h4 "Style" at bounding box center [71, 45] width 21 height 14
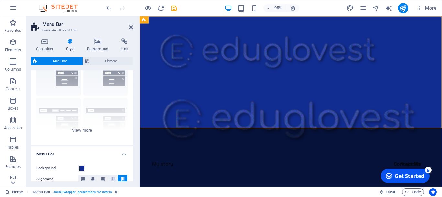
scroll to position [119, 0]
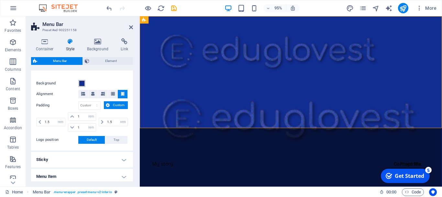
click at [82, 83] on span at bounding box center [81, 83] width 5 height 5
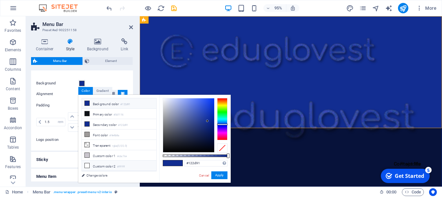
click at [88, 163] on icon at bounding box center [87, 165] width 5 height 5
type input "#ffffff"
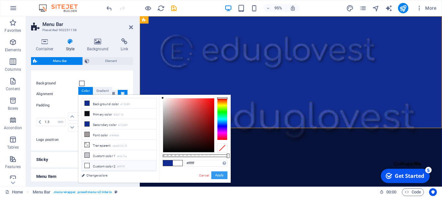
click at [216, 175] on button "Apply" at bounding box center [220, 175] width 16 height 8
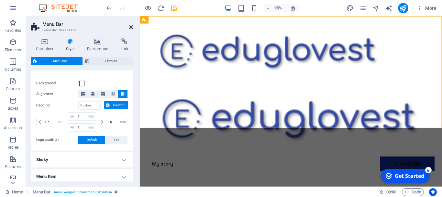
click at [132, 27] on icon at bounding box center [131, 27] width 4 height 5
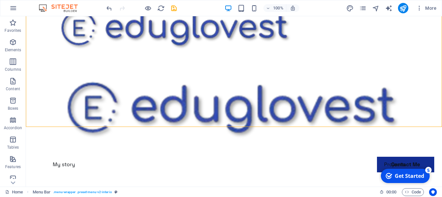
scroll to position [41, 0]
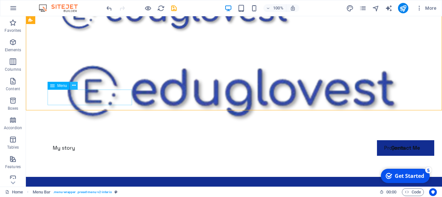
click at [75, 86] on icon at bounding box center [74, 85] width 4 height 7
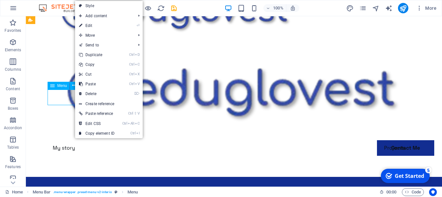
click at [51, 85] on icon at bounding box center [52, 86] width 5 height 8
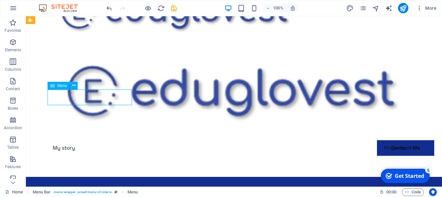
click at [60, 85] on span "Menu" at bounding box center [62, 86] width 10 height 4
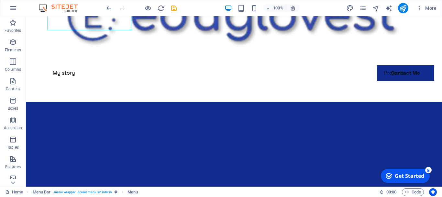
scroll to position [121, 0]
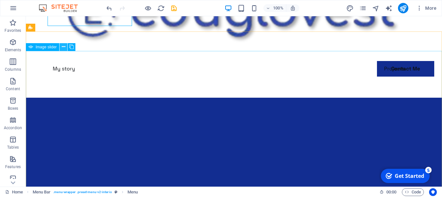
click at [62, 47] on icon at bounding box center [64, 46] width 4 height 7
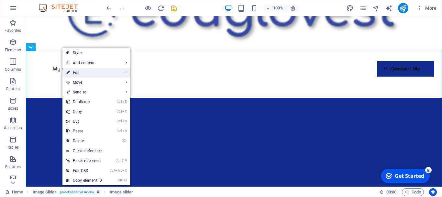
click at [100, 74] on link "⏎ Edit" at bounding box center [84, 73] width 43 height 10
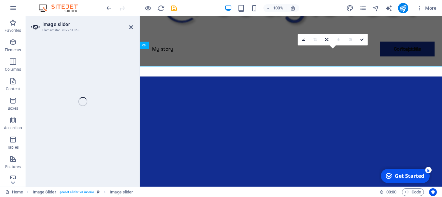
select select "%"
select select "ms"
select select "s"
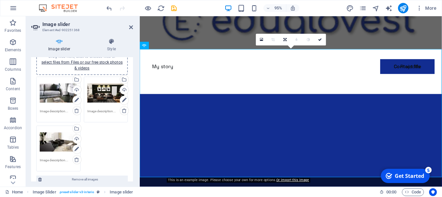
scroll to position [23, 0]
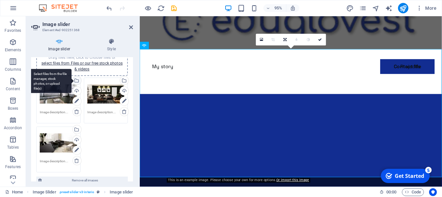
click at [77, 81] on div "Select files from the file manager, stock photos, or upload file(s)" at bounding box center [77, 81] width 10 height 10
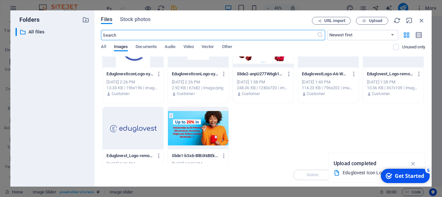
scroll to position [38, 0]
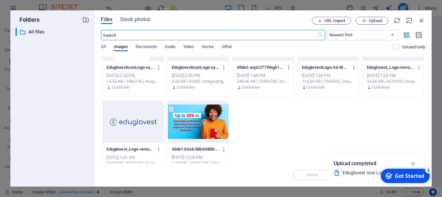
click at [205, 119] on div at bounding box center [198, 121] width 61 height 42
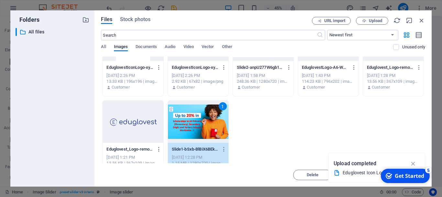
click at [205, 119] on div "1" at bounding box center [198, 121] width 61 height 42
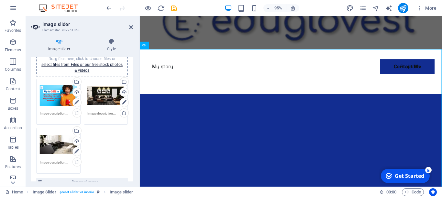
scroll to position [21, 0]
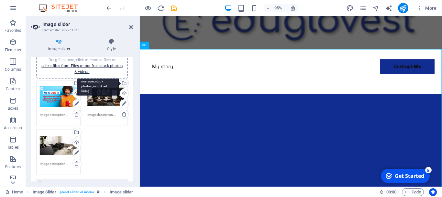
click at [124, 83] on div "Select files from the file manager, stock photos, or upload file(s)" at bounding box center [124, 84] width 10 height 10
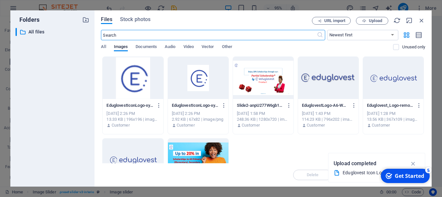
scroll to position [103, 0]
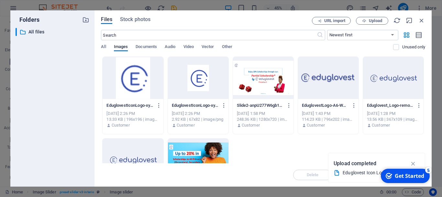
click at [261, 86] on div at bounding box center [263, 78] width 61 height 42
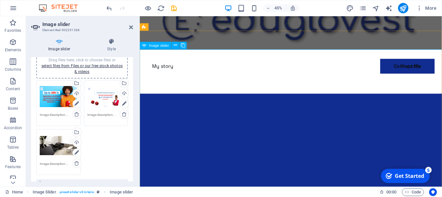
scroll to position [102, 0]
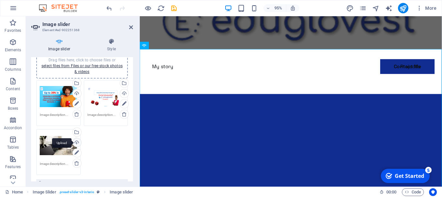
click at [78, 142] on div "Upload" at bounding box center [77, 143] width 10 height 10
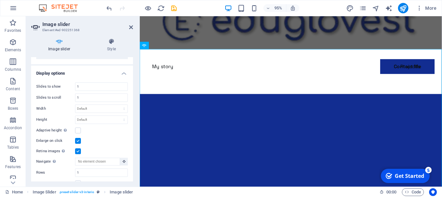
scroll to position [150, 0]
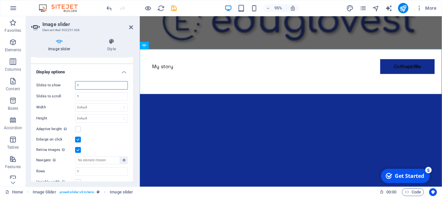
click at [101, 86] on input "1" at bounding box center [101, 85] width 52 height 8
click at [92, 96] on input "1" at bounding box center [101, 96] width 52 height 8
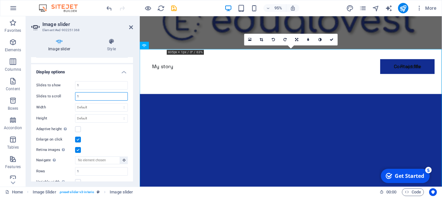
click at [84, 97] on input "1" at bounding box center [101, 96] width 52 height 8
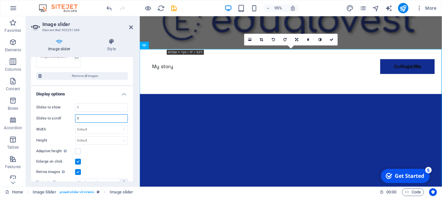
scroll to position [126, 0]
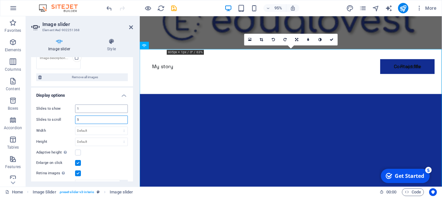
type input "5"
click at [102, 108] on input "1" at bounding box center [101, 109] width 52 height 8
type input "5"
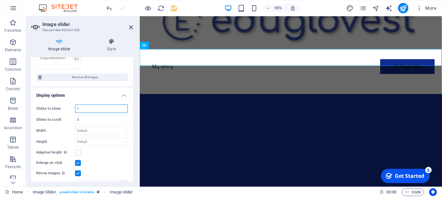
type input "1"
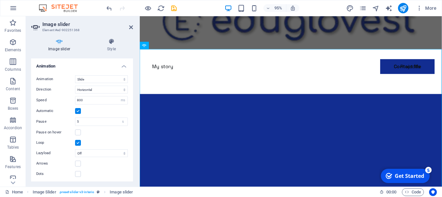
scroll to position [306, 0]
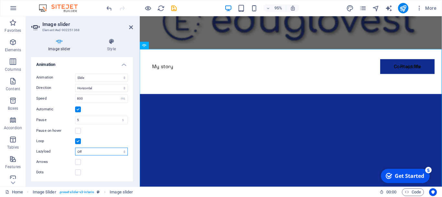
select select "progressive"
click option "Progressive" at bounding box center [0, 0] width 0 height 0
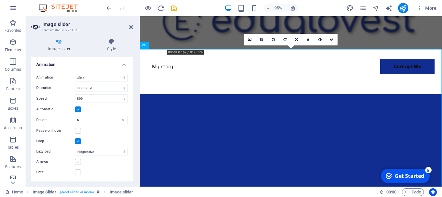
click at [78, 161] on label at bounding box center [78, 162] width 6 height 6
click at [0, 0] on input "Arrows" at bounding box center [0, 0] width 0 height 0
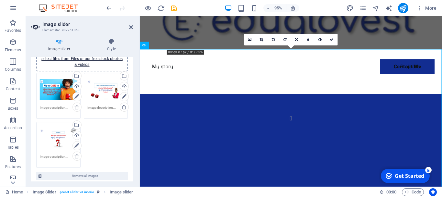
scroll to position [37, 0]
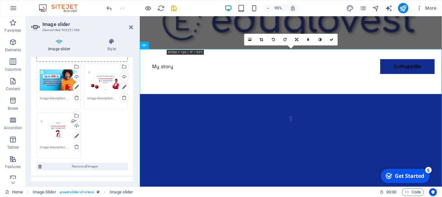
click at [101, 135] on div "Drag files here, click to choose files or select files from Files or our free s…" at bounding box center [82, 111] width 95 height 98
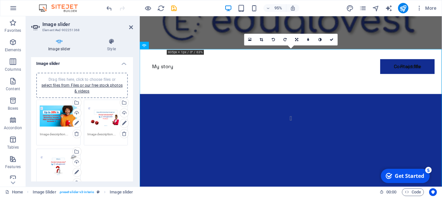
scroll to position [0, 0]
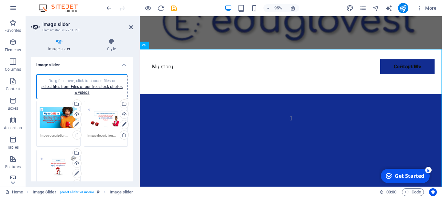
click at [100, 80] on span "Drag files here, click to choose files or select files from Files or our free s…" at bounding box center [81, 86] width 81 height 16
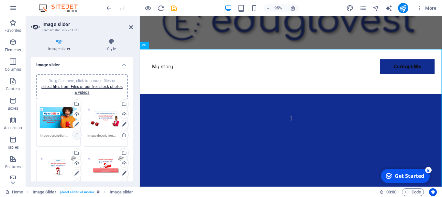
click at [77, 136] on icon at bounding box center [76, 134] width 5 height 5
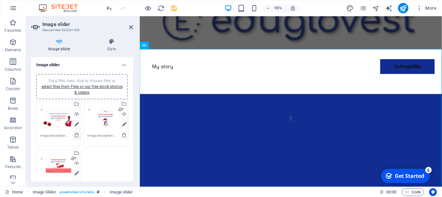
click at [77, 135] on icon at bounding box center [76, 134] width 5 height 5
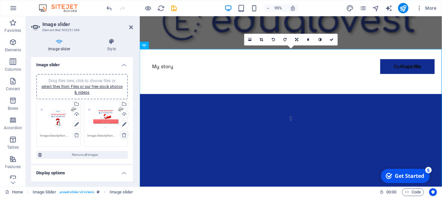
click at [124, 134] on icon at bounding box center [124, 134] width 5 height 5
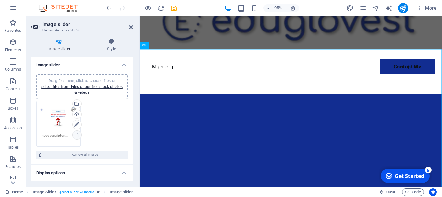
click at [77, 136] on icon at bounding box center [76, 134] width 5 height 5
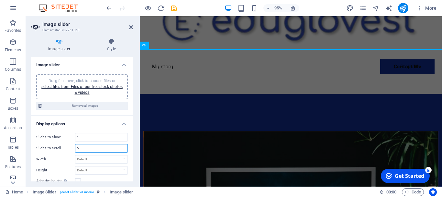
click at [114, 148] on input "5" at bounding box center [101, 148] width 52 height 8
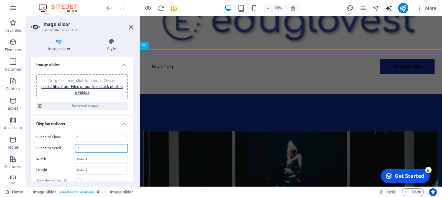
type input "7"
click at [0, 0] on icon "button" at bounding box center [0, 0] width 0 height 0
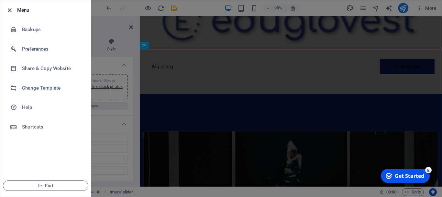
click at [9, 10] on icon "button" at bounding box center [9, 9] width 7 height 7
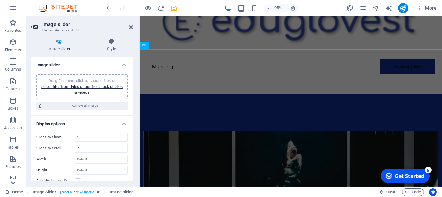
click at [14, 183] on icon at bounding box center [13, 182] width 5 height 3
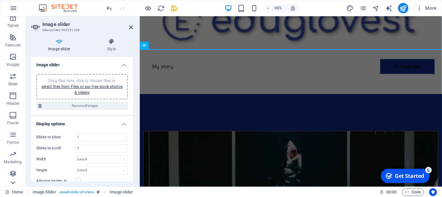
scroll to position [121, 0]
click at [14, 20] on icon at bounding box center [13, 19] width 5 height 3
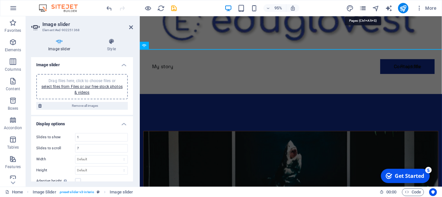
click at [363, 10] on icon "pages" at bounding box center [363, 8] width 7 height 7
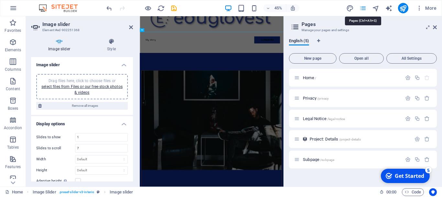
click at [363, 10] on icon "pages" at bounding box center [363, 8] width 7 height 7
click at [434, 26] on icon at bounding box center [435, 27] width 4 height 5
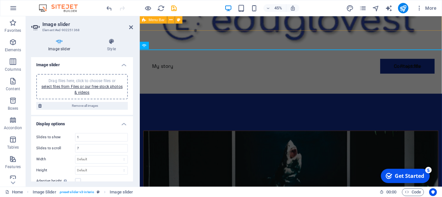
scroll to position [102, 0]
click at [0, 0] on span "More" at bounding box center [0, 0] width 0 height 0
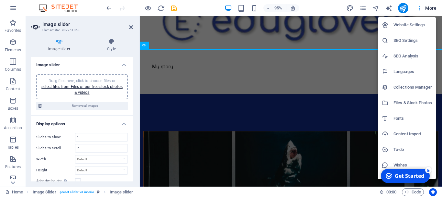
click at [417, 24] on h6 "Website Settings" at bounding box center [413, 25] width 39 height 8
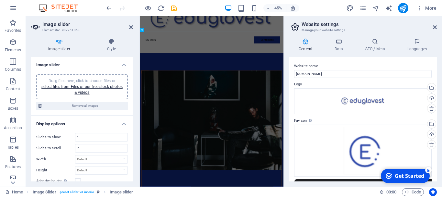
scroll to position [75, 0]
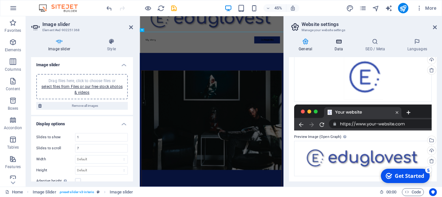
click at [341, 45] on h4 "Data" at bounding box center [340, 45] width 31 height 14
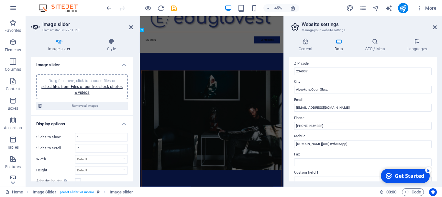
scroll to position [90, 0]
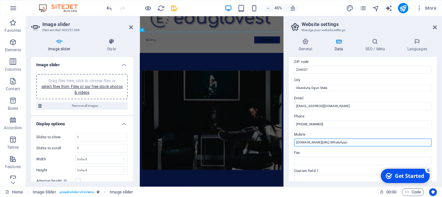
drag, startPoint x: 296, startPoint y: 142, endPoint x: 327, endPoint y: 142, distance: 31.1
click at [327, 142] on input "[DOMAIN_NAME][URL] (WhatsApp)" at bounding box center [363, 142] width 138 height 8
click at [412, 22] on h2 "Website settings" at bounding box center [369, 24] width 135 height 6
click at [437, 28] on icon at bounding box center [435, 27] width 4 height 5
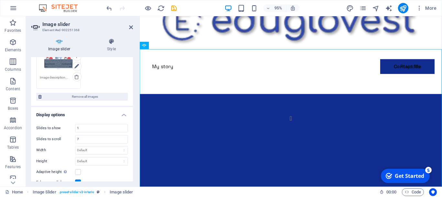
scroll to position [213, 0]
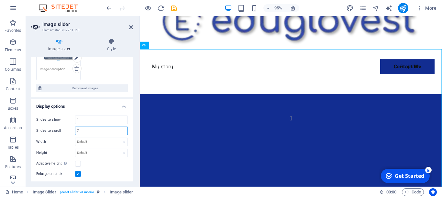
click at [92, 130] on input "7" at bounding box center [101, 131] width 52 height 8
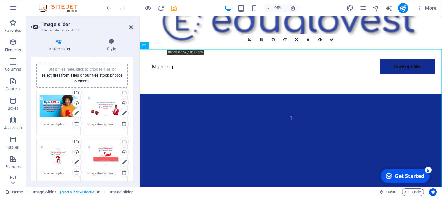
scroll to position [0, 0]
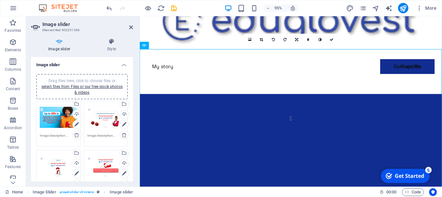
type input "9"
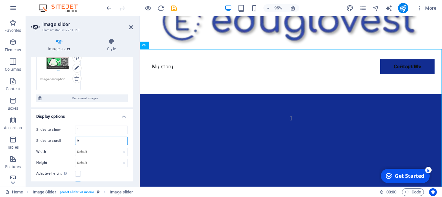
scroll to position [257, 0]
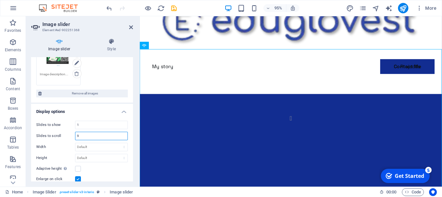
click at [119, 135] on input "9" at bounding box center [101, 136] width 52 height 8
click at [113, 136] on input "number" at bounding box center [101, 136] width 52 height 8
type input "11"
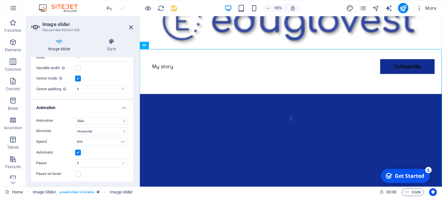
scroll to position [0, 0]
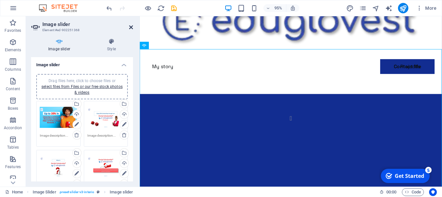
click at [131, 27] on icon at bounding box center [131, 27] width 4 height 5
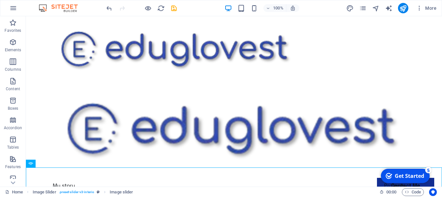
scroll to position [8, 0]
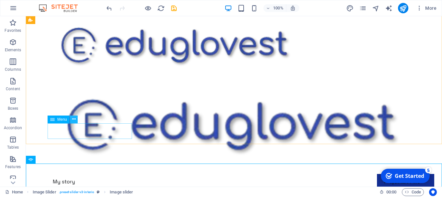
click at [75, 117] on icon at bounding box center [74, 119] width 4 height 7
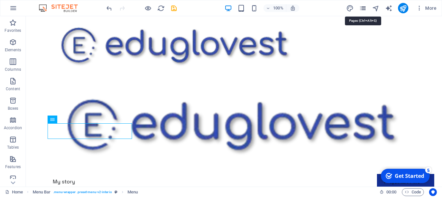
click at [363, 9] on icon "pages" at bounding box center [363, 8] width 7 height 7
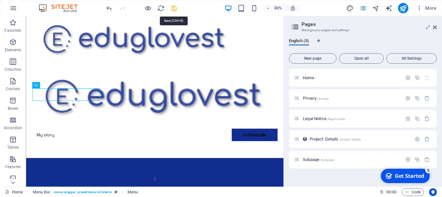
click at [0, 0] on icon "save" at bounding box center [0, 0] width 0 height 0
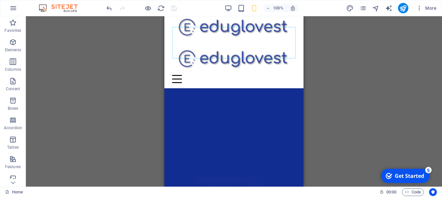
scroll to position [5, 0]
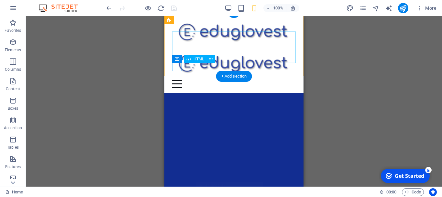
click at [177, 80] on div at bounding box center [234, 84] width 124 height 8
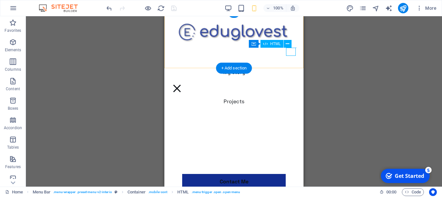
click at [182, 84] on div at bounding box center [177, 88] width 10 height 8
